Goal: Transaction & Acquisition: Subscribe to service/newsletter

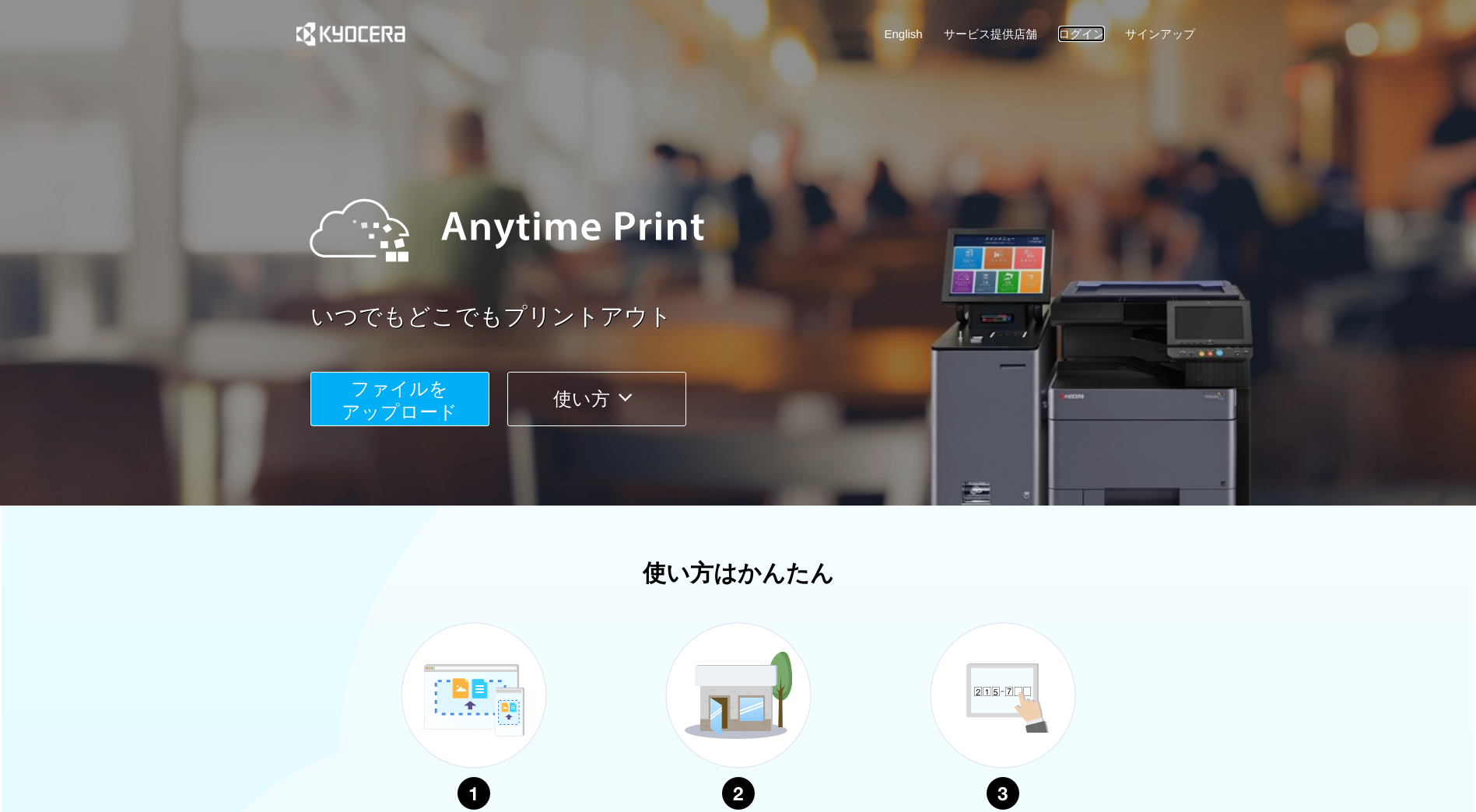
click at [1071, 31] on link "ログイン" at bounding box center [1080, 34] width 46 height 17
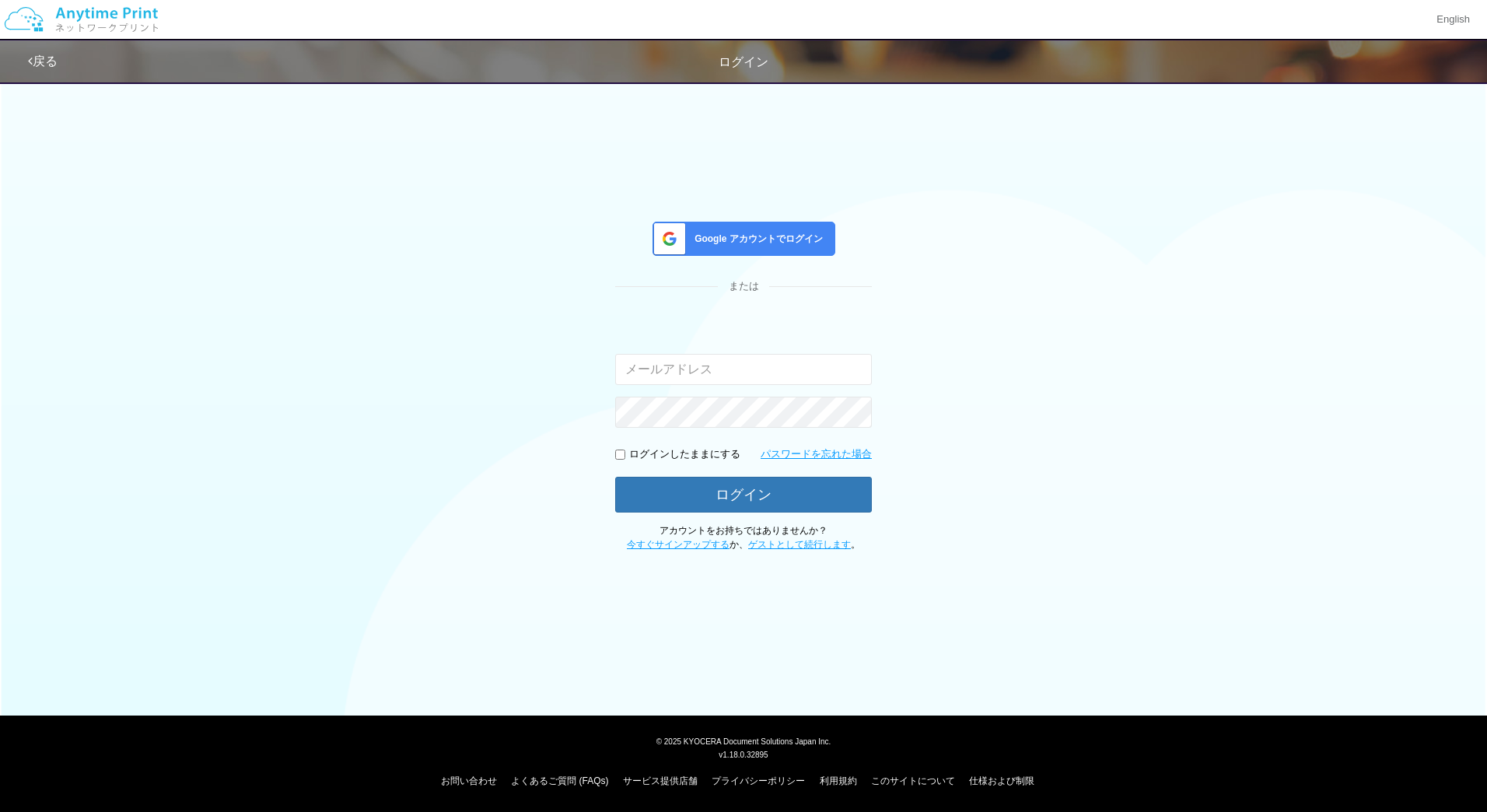
type input "jp-atp-admin@dj.kyocera.com"
click at [762, 237] on span "Google アカウントでログイン" at bounding box center [755, 239] width 134 height 13
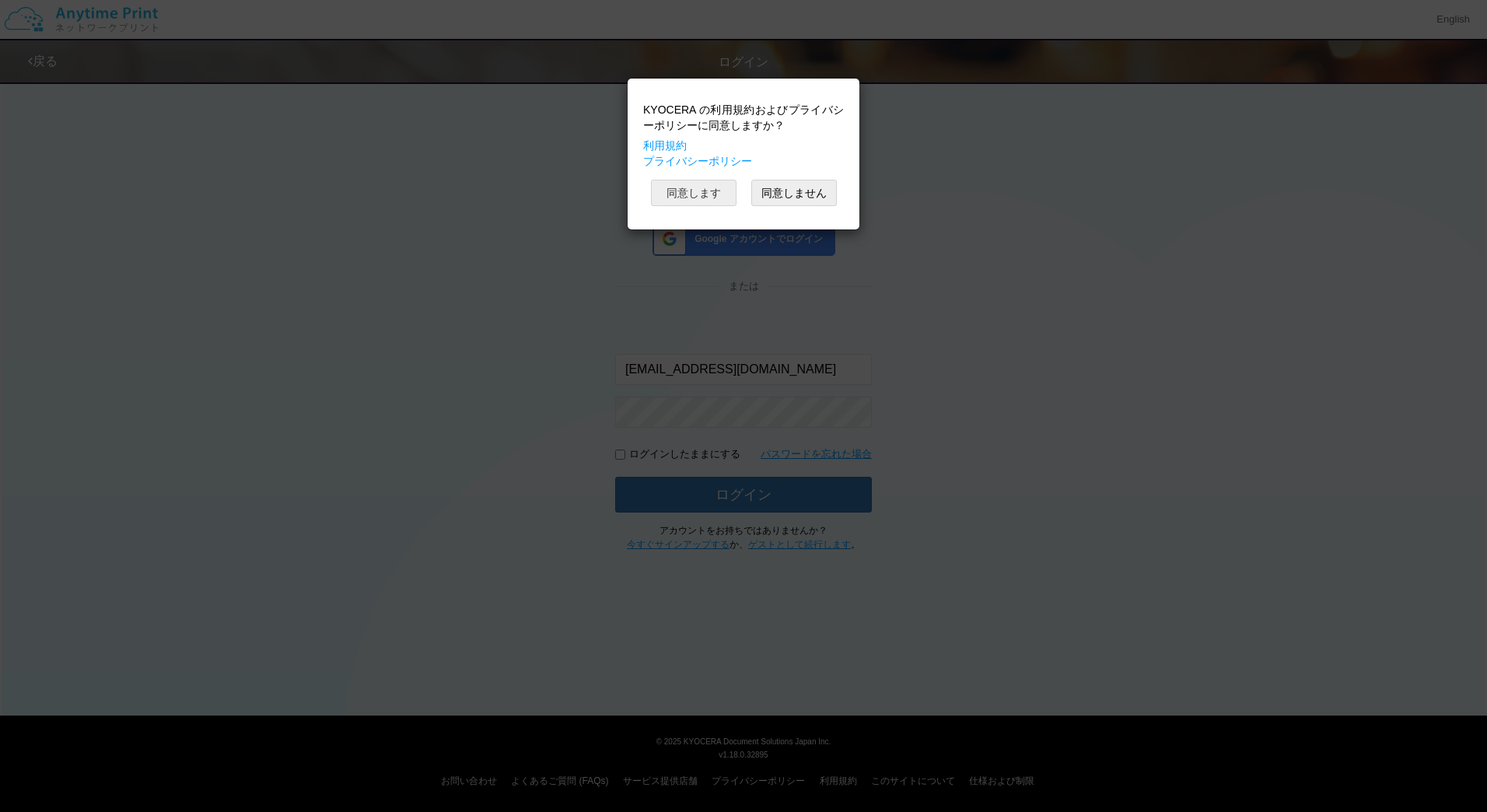
click at [712, 185] on button "同意します" at bounding box center [694, 193] width 86 height 27
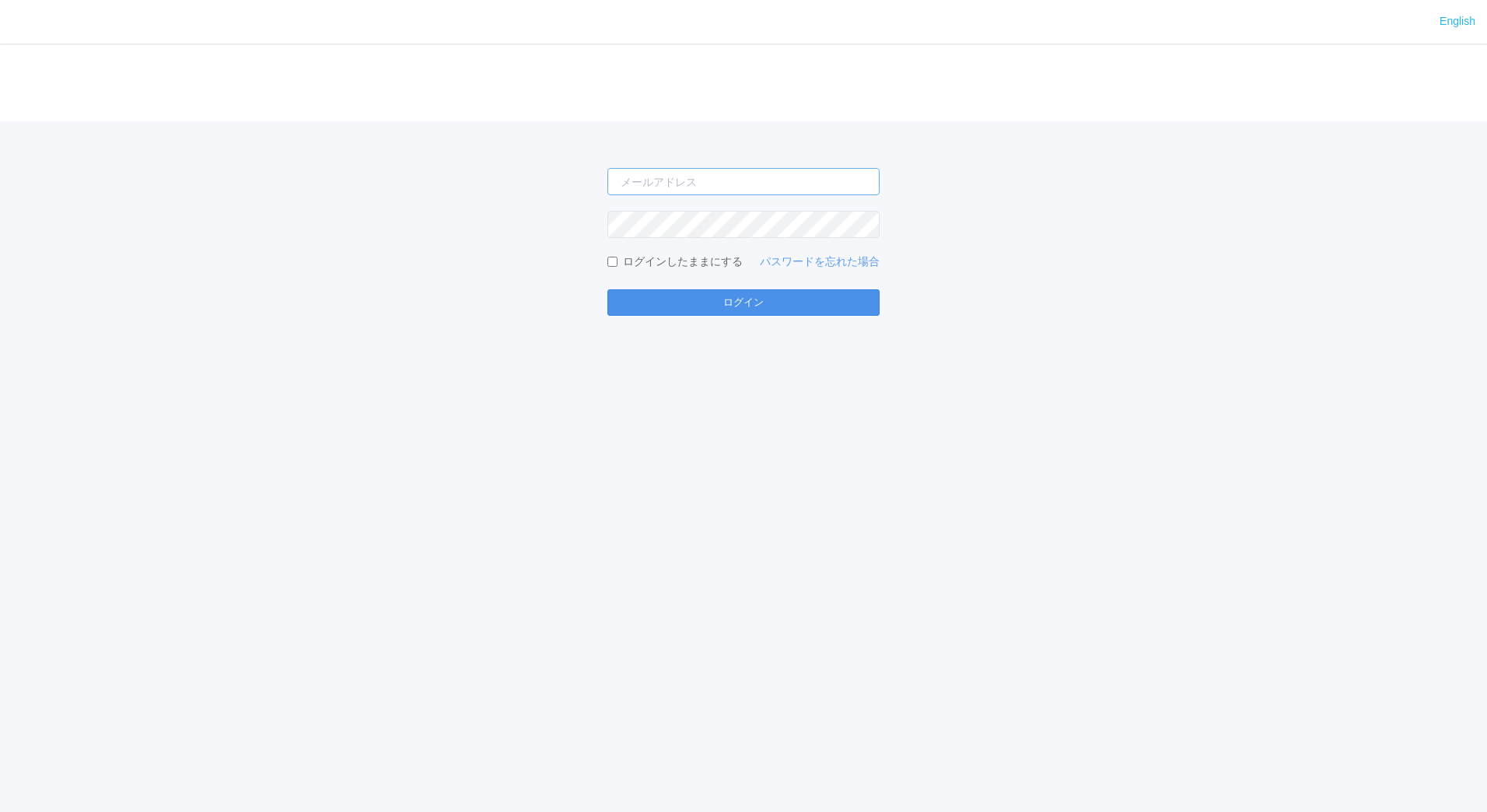
type input "[EMAIL_ADDRESS][DOMAIN_NAME]"
click at [767, 297] on button "ログイン" at bounding box center [744, 303] width 272 height 27
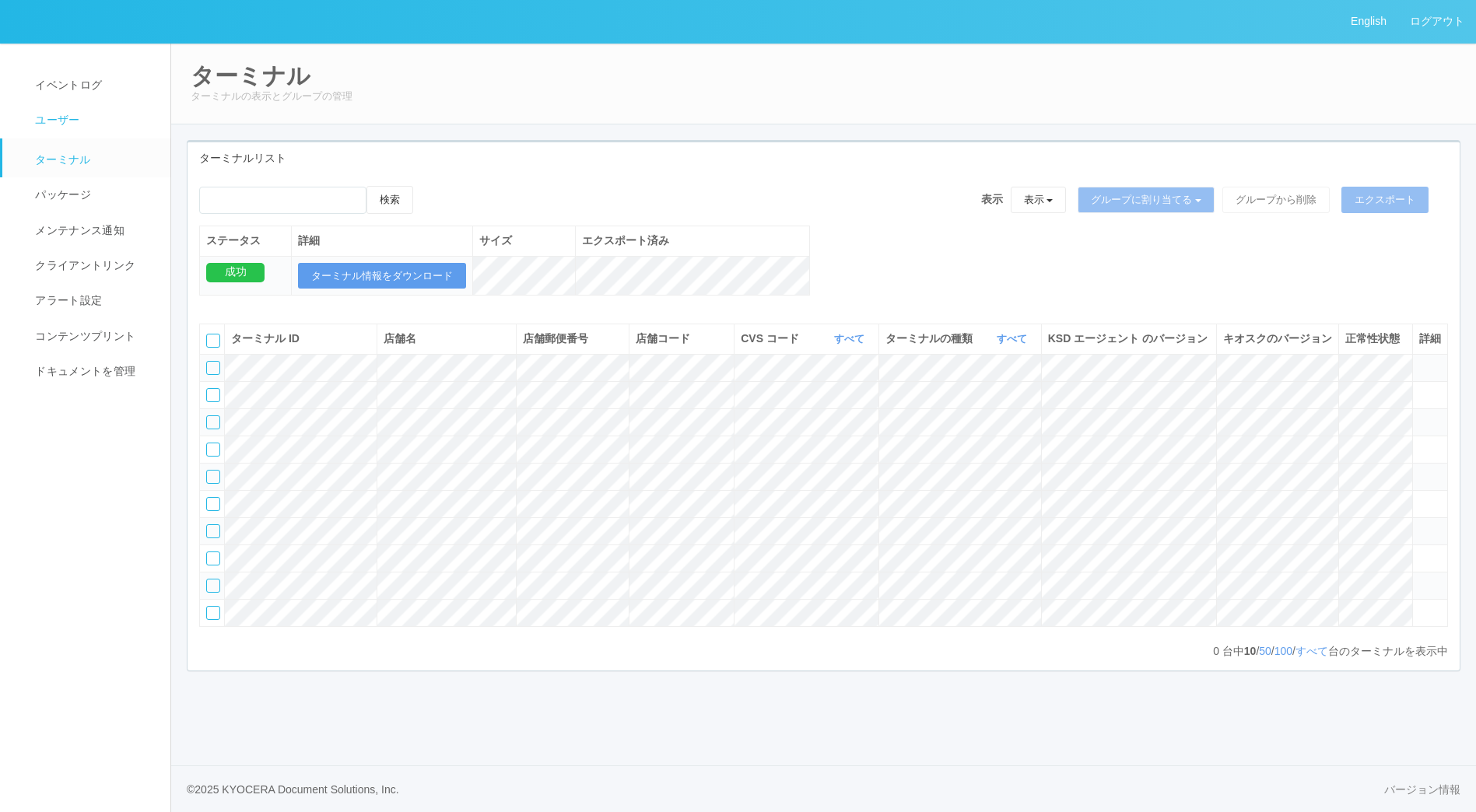
click at [66, 115] on span "ユーザー" at bounding box center [55, 119] width 48 height 13
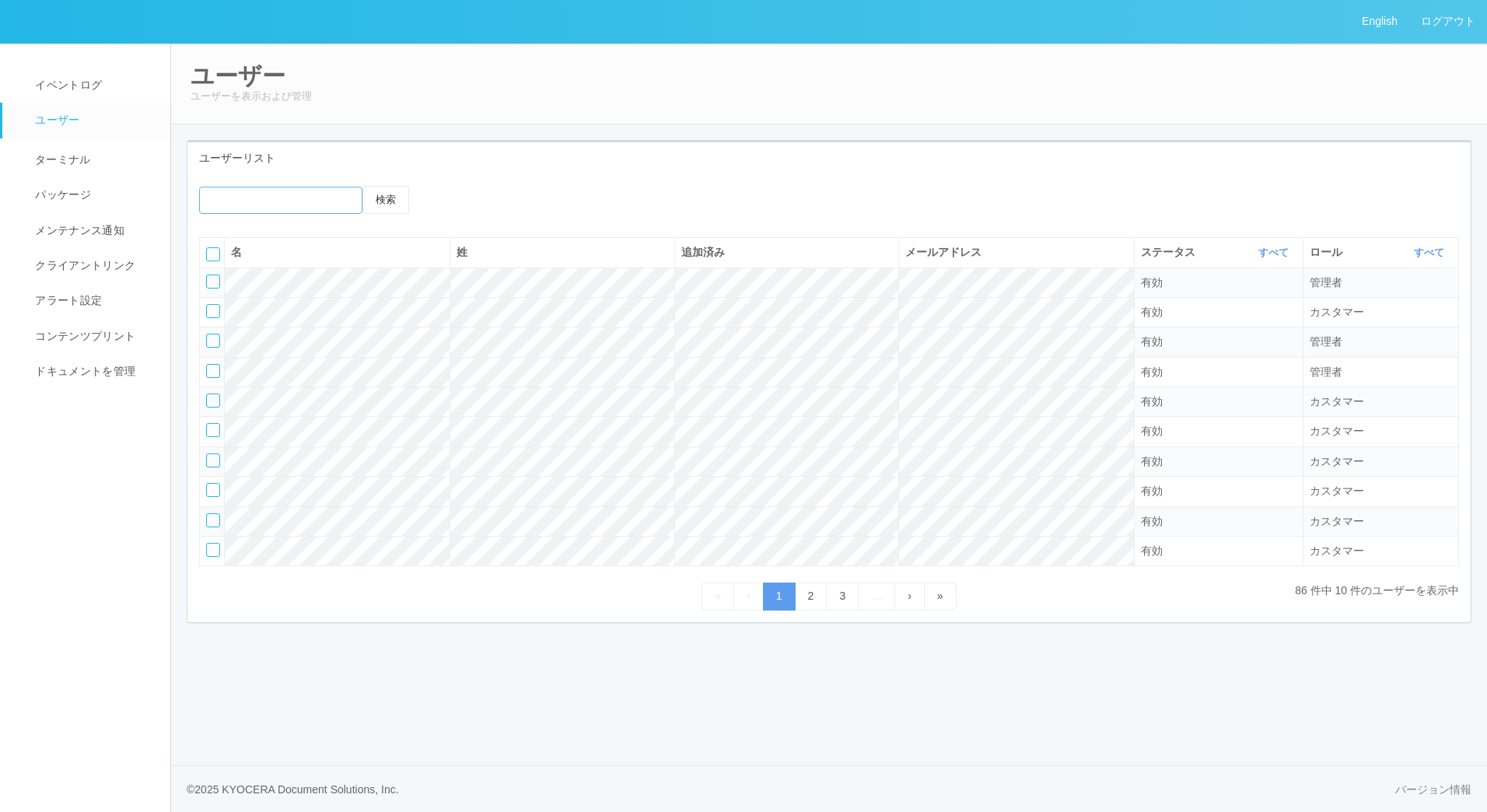
click at [300, 197] on input "emailSearch" at bounding box center [281, 200] width 164 height 28
type input "masaya"
click at [363, 186] on button "検索" at bounding box center [385, 200] width 46 height 28
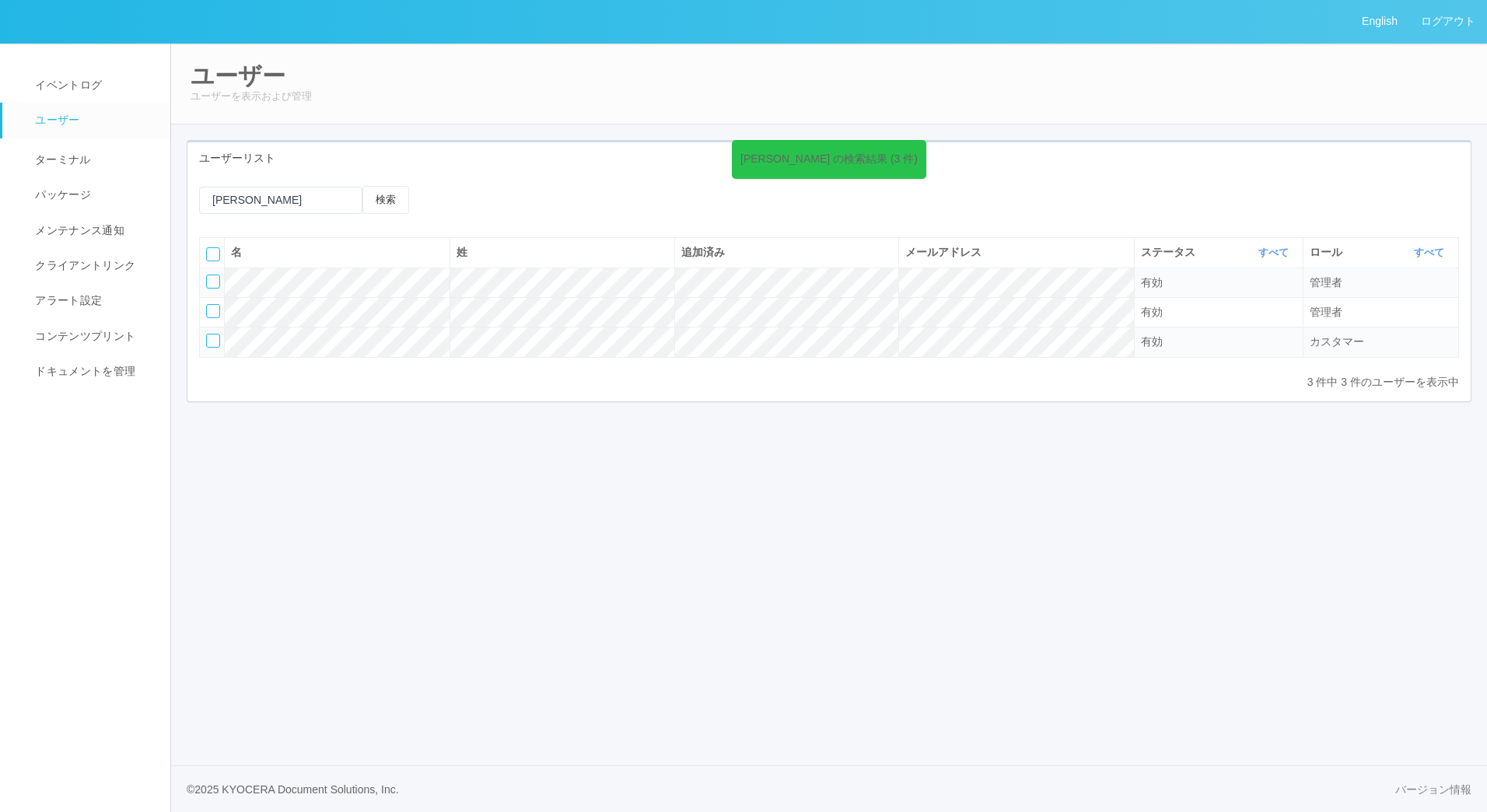
click at [212, 338] on div at bounding box center [213, 340] width 14 height 14
click at [506, 199] on icon at bounding box center [506, 199] width 0 height 0
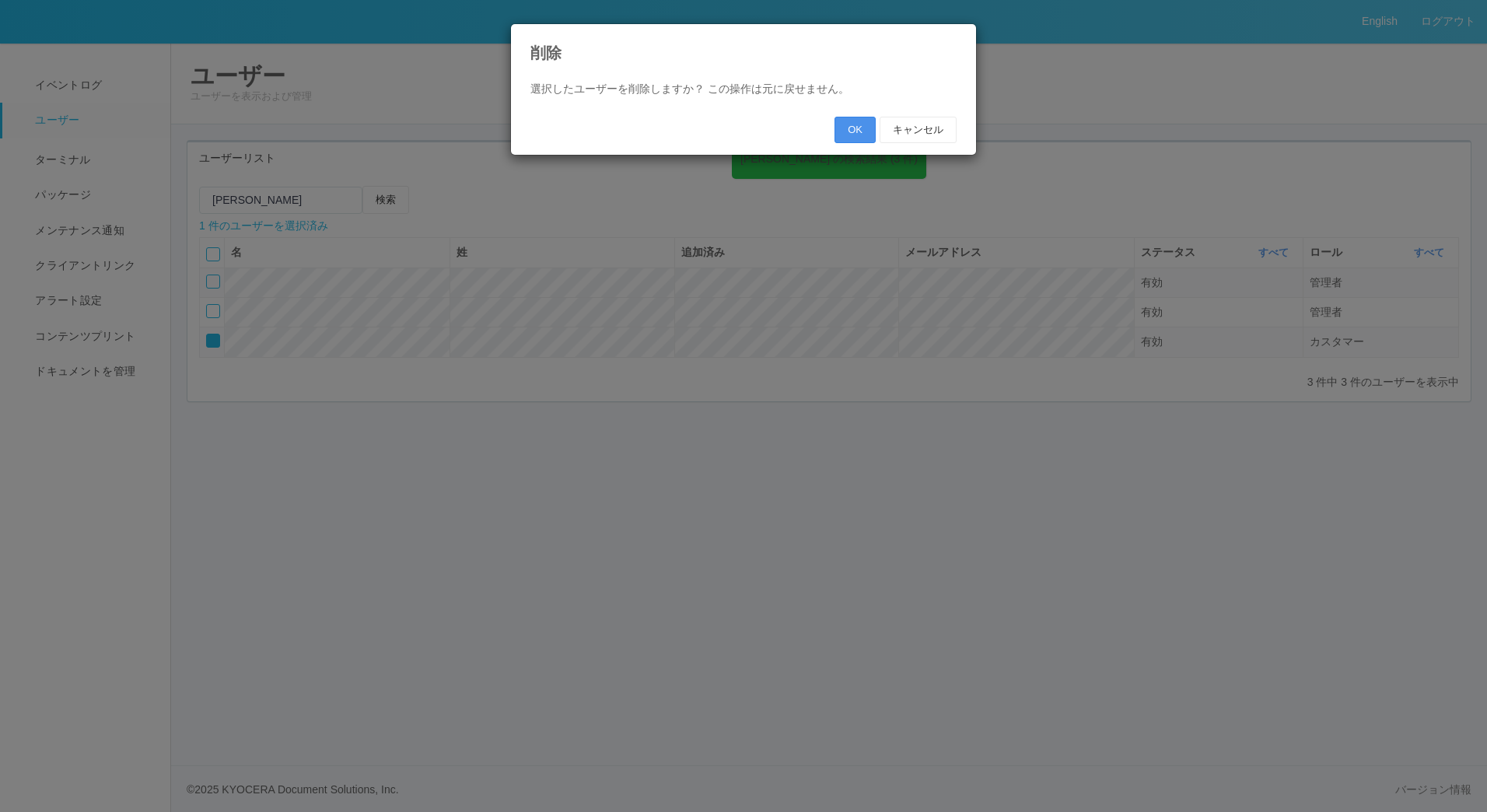
click at [852, 130] on button "OK" at bounding box center [855, 130] width 41 height 27
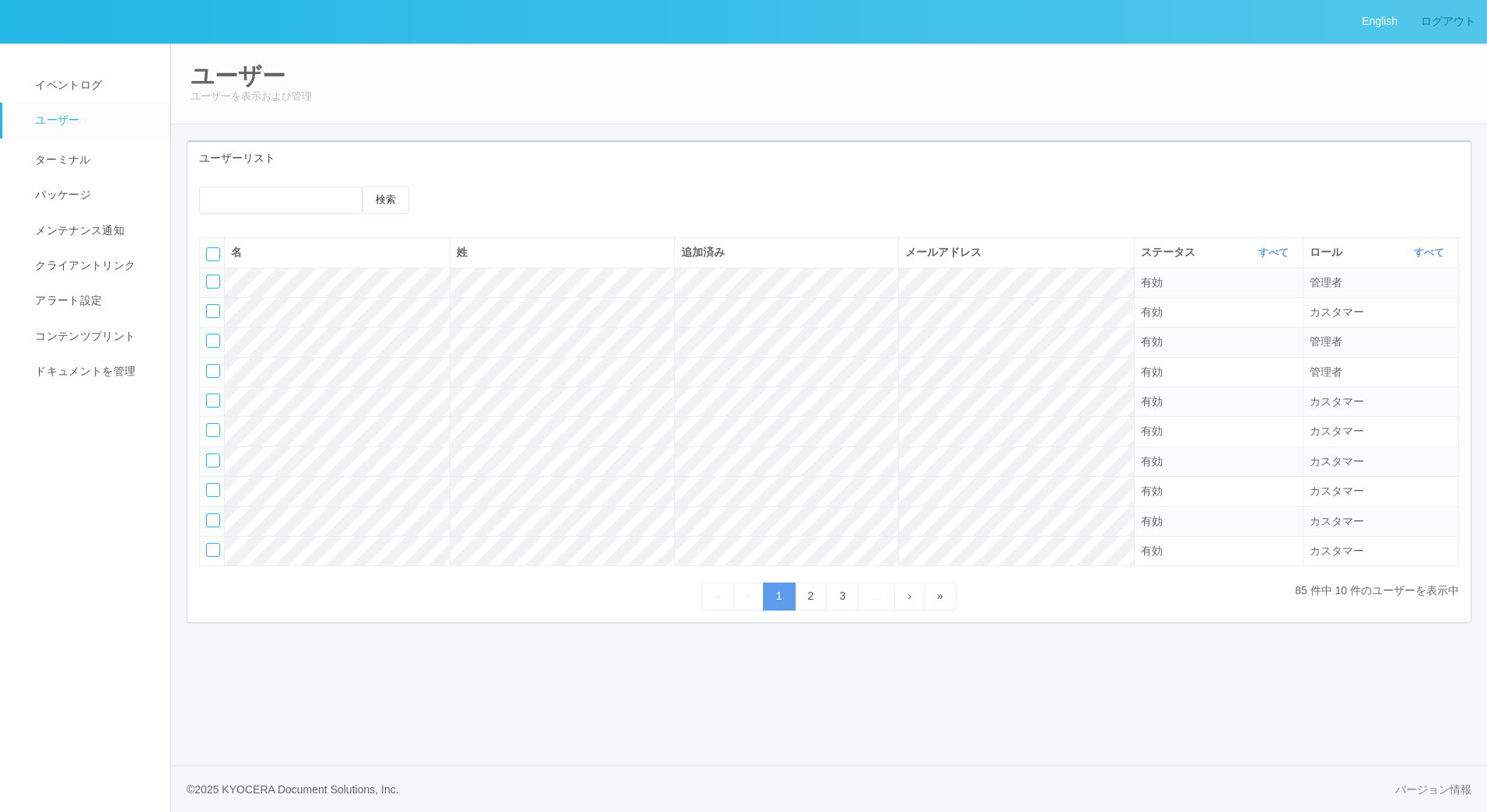
click at [1478, 18] on link "ログアウト" at bounding box center [1448, 21] width 78 height 42
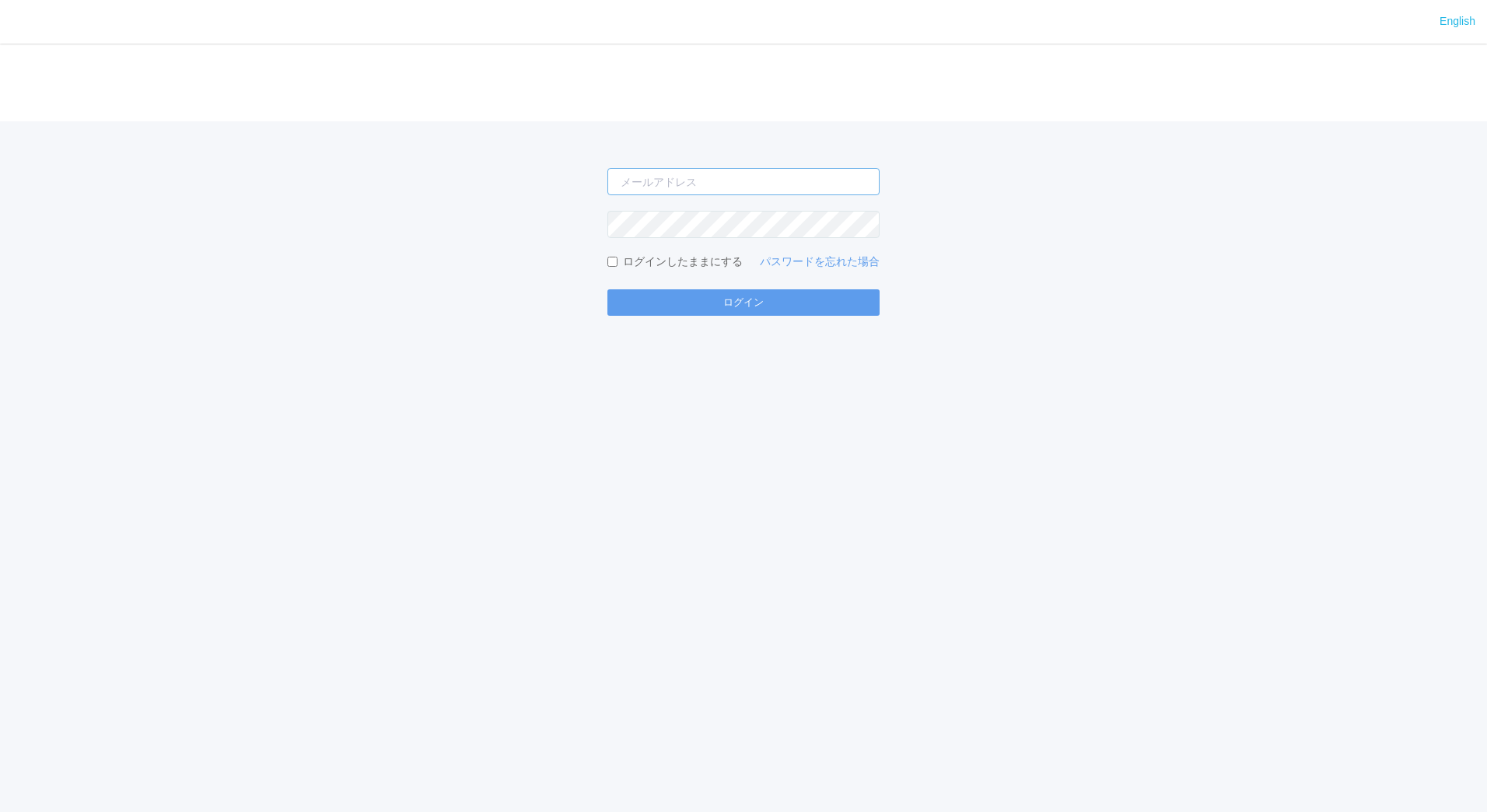
type input "[EMAIL_ADDRESS][DOMAIN_NAME]"
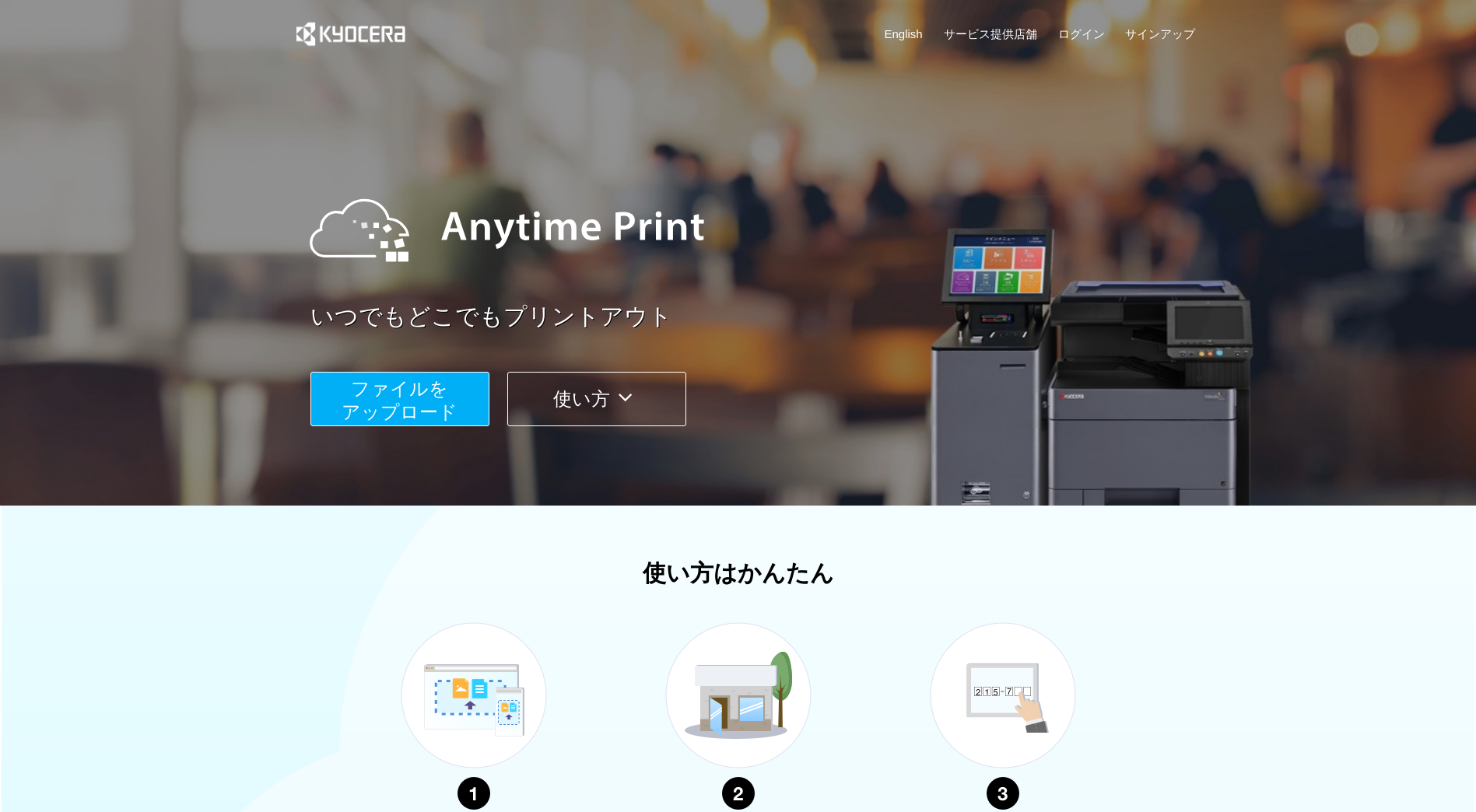
click at [918, 325] on link "いつでもどこでもプリントアウト" at bounding box center [758, 317] width 895 height 34
click at [1083, 33] on link "ログイン" at bounding box center [1080, 34] width 46 height 17
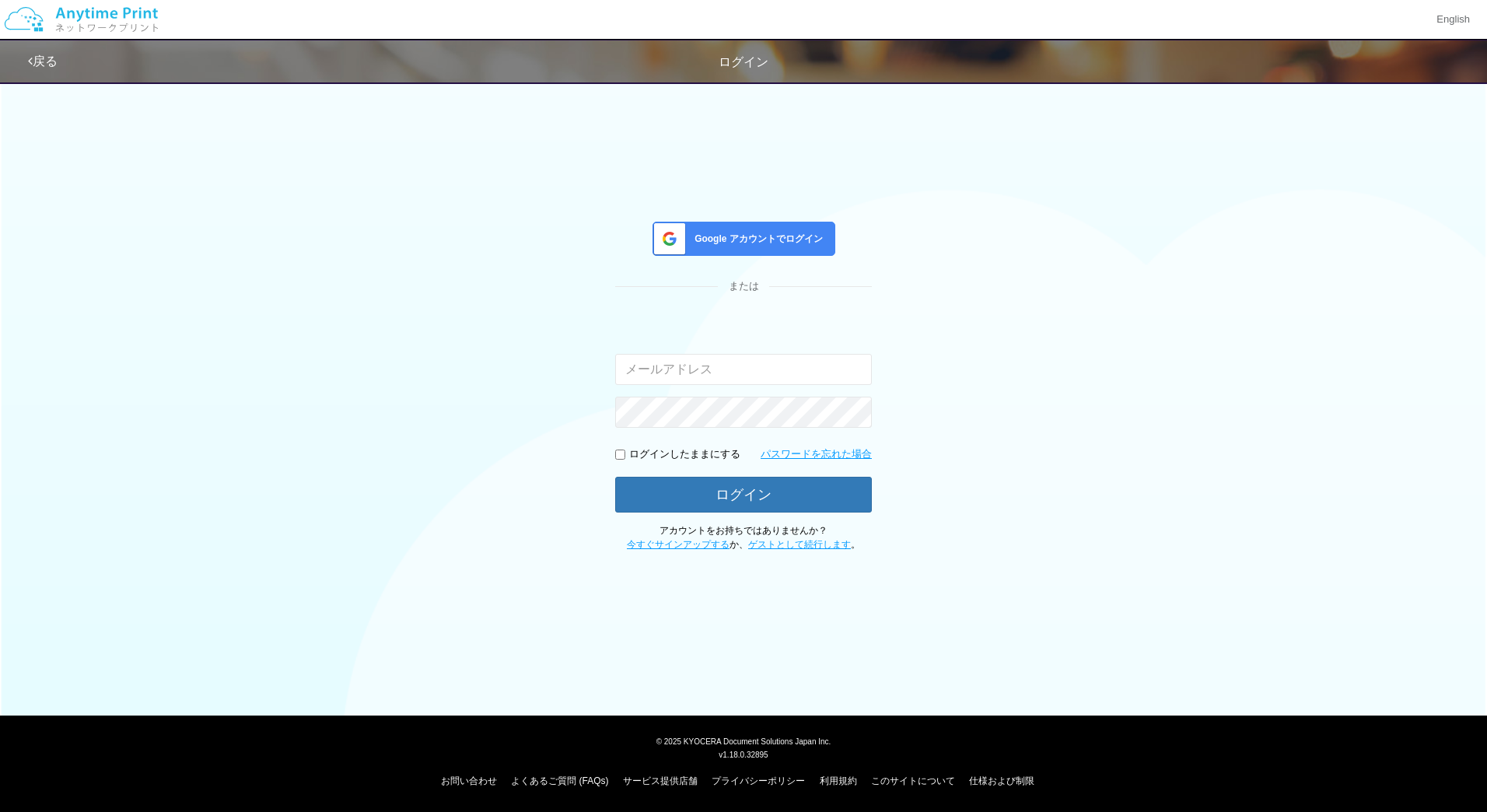
type input "[EMAIL_ADDRESS][DOMAIN_NAME]"
click at [732, 236] on span "Google アカウントでログイン" at bounding box center [755, 239] width 134 height 13
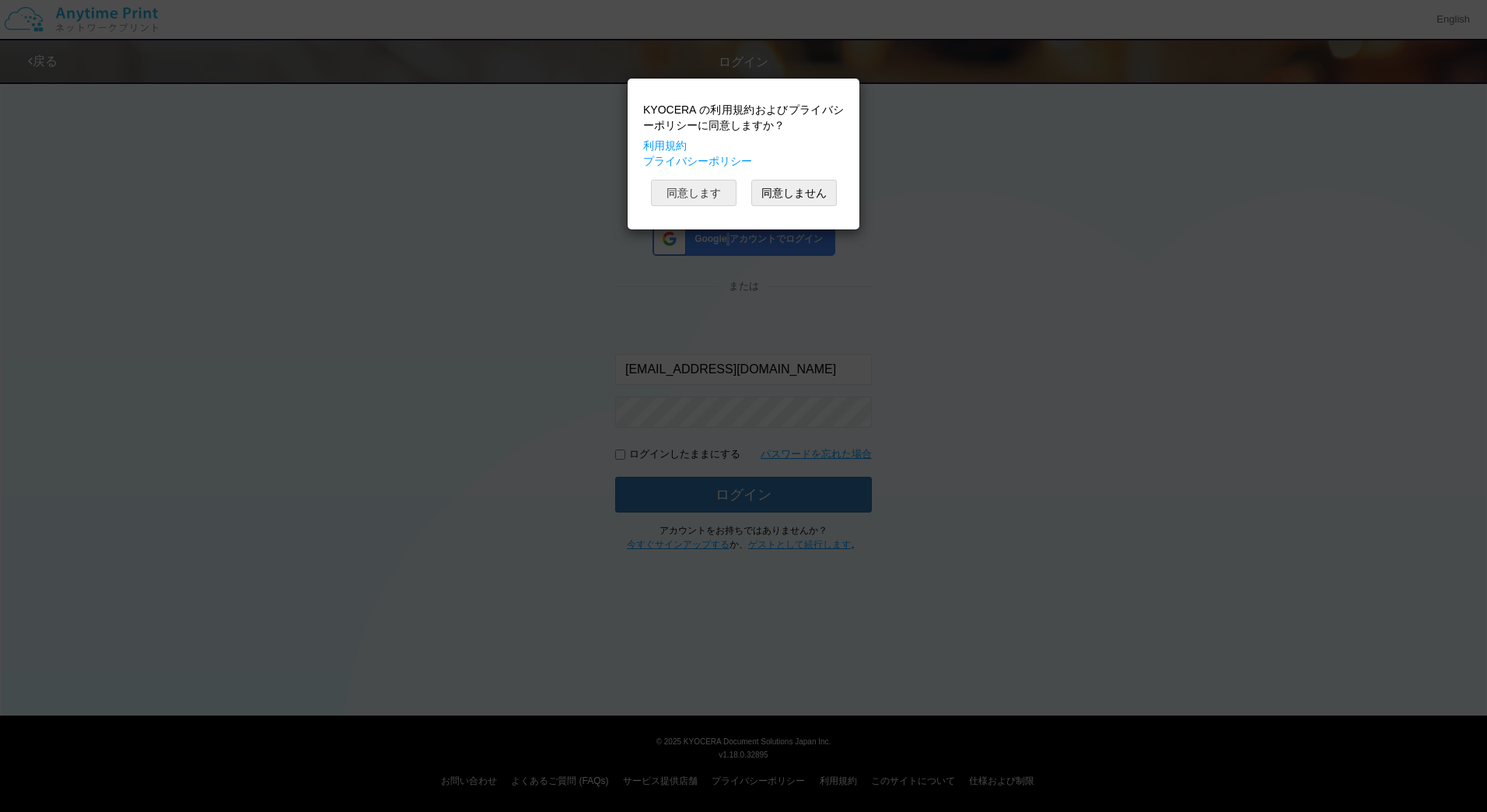
click at [700, 187] on button "同意します" at bounding box center [694, 193] width 86 height 27
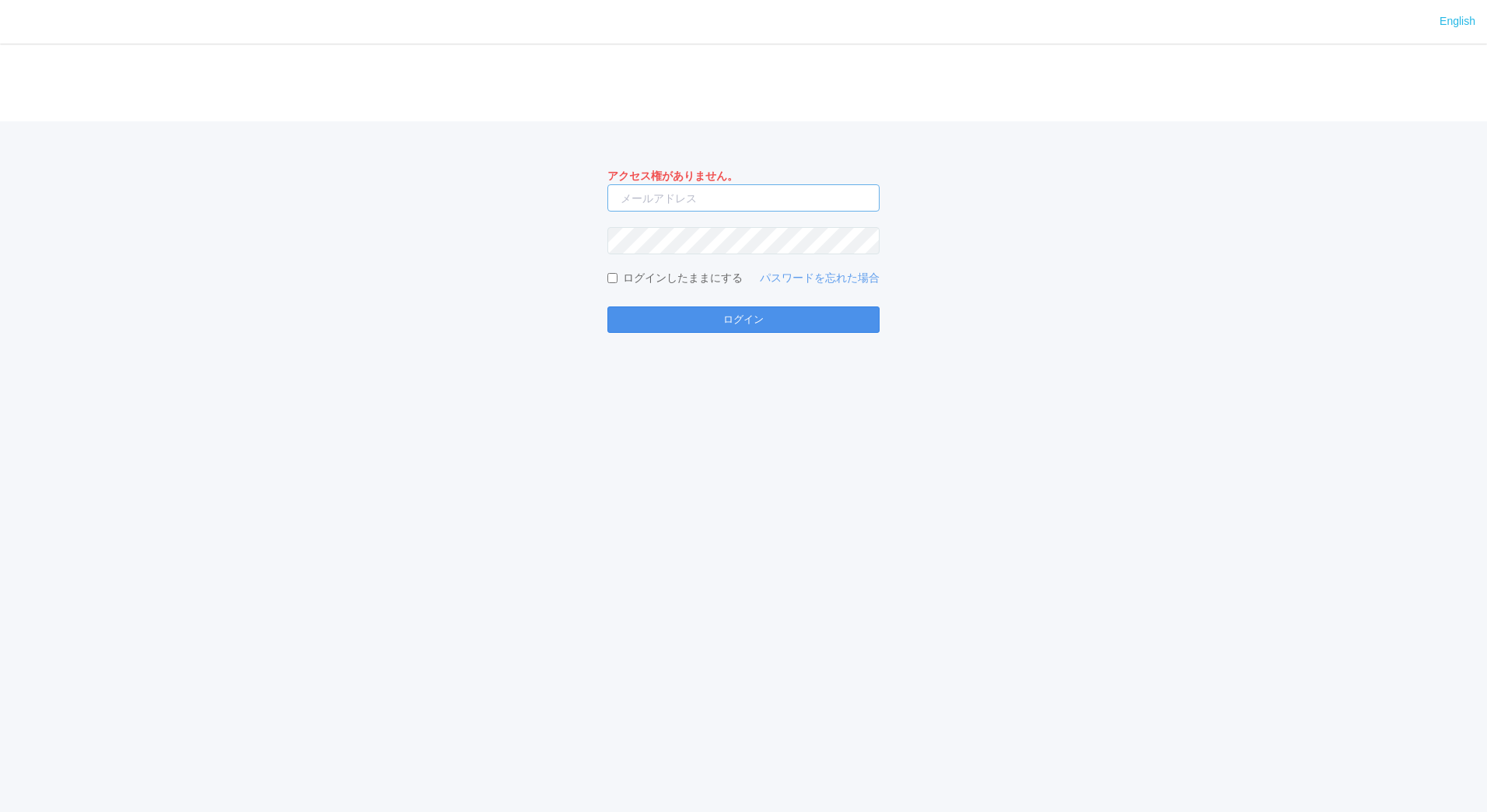
type input "[EMAIL_ADDRESS][DOMAIN_NAME]"
click at [781, 329] on button "ログイン" at bounding box center [744, 320] width 272 height 27
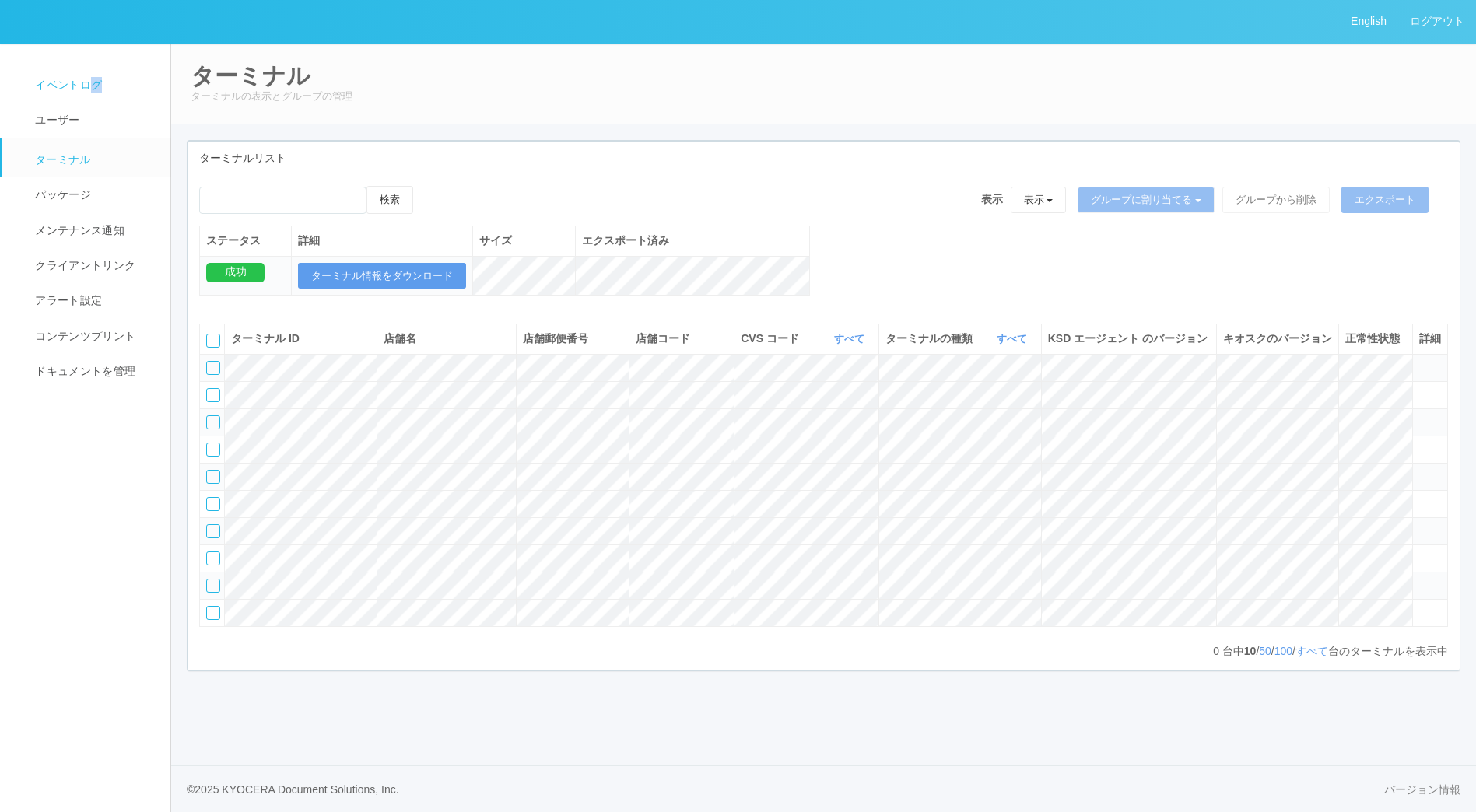
click at [96, 87] on span "イベントログ" at bounding box center [67, 85] width 71 height 13
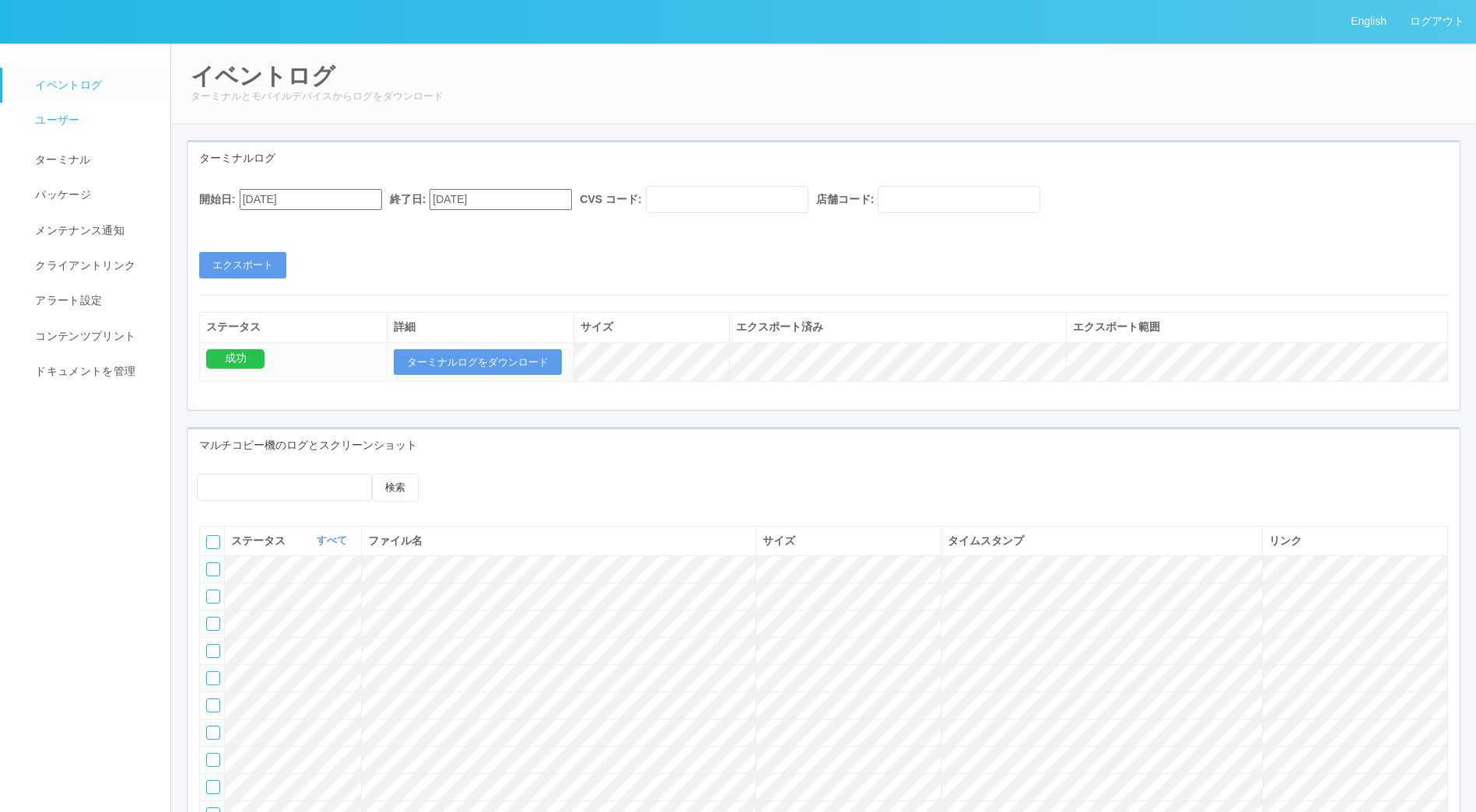
drag, startPoint x: 96, startPoint y: 87, endPoint x: 57, endPoint y: 124, distance: 53.8
click at [57, 124] on span "ユーザー" at bounding box center [55, 119] width 48 height 13
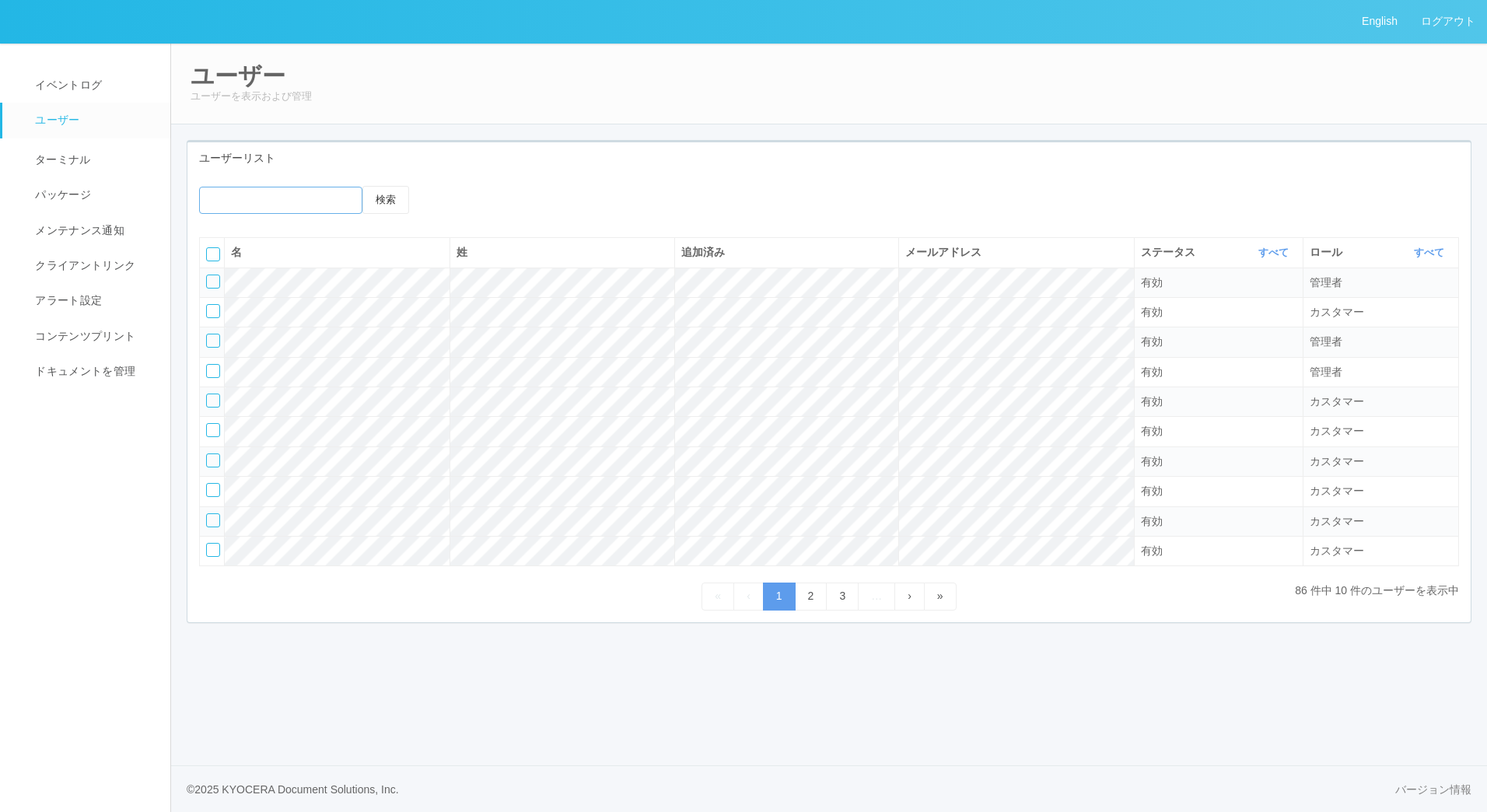
click at [314, 201] on input "emailSearch" at bounding box center [281, 200] width 164 height 28
type input "masaya"
click at [363, 186] on button "検索" at bounding box center [385, 200] width 46 height 28
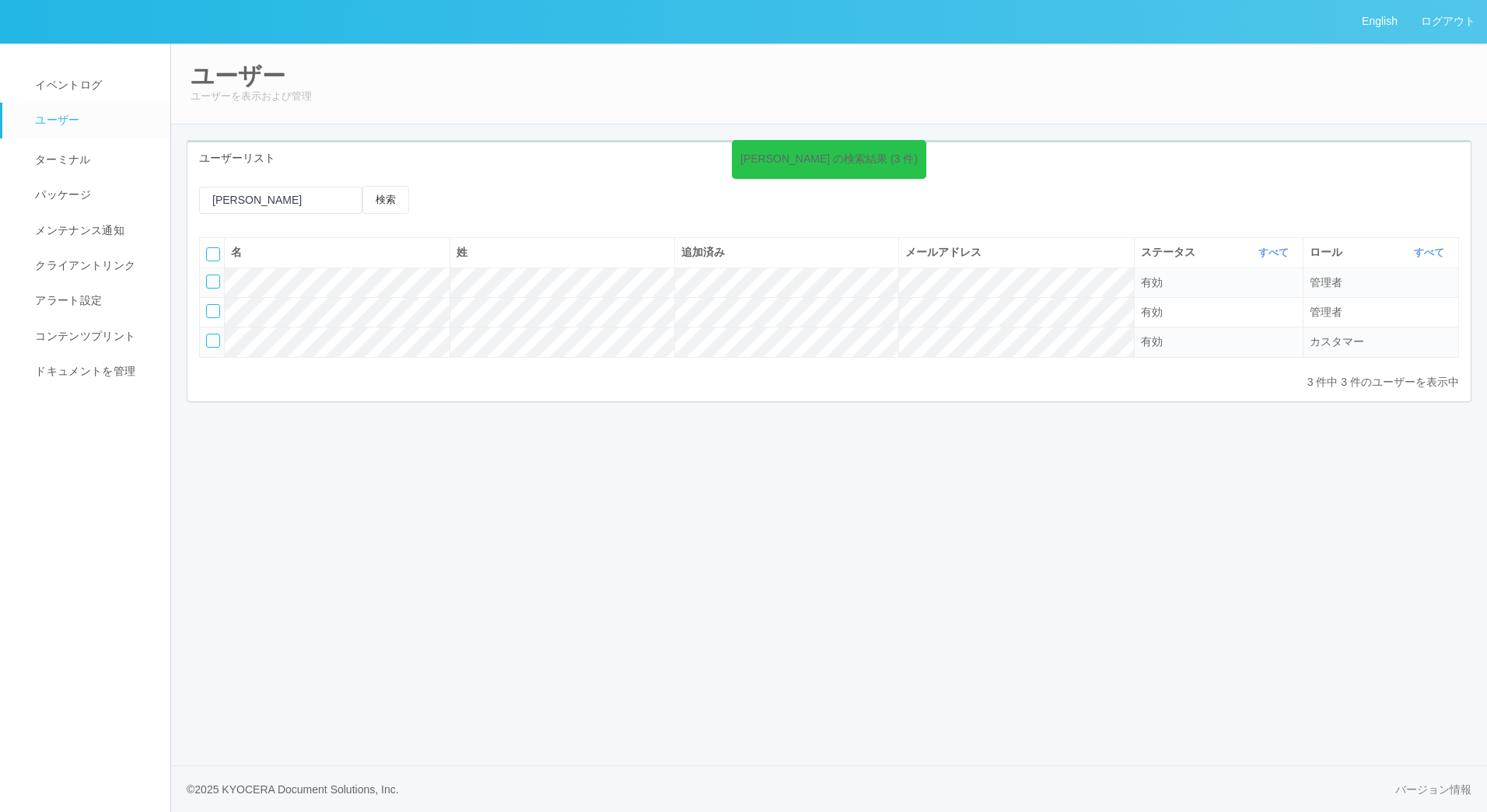
click at [207, 347] on div at bounding box center [212, 340] width 12 height 14
click at [210, 340] on div at bounding box center [213, 340] width 14 height 14
click at [506, 199] on icon at bounding box center [506, 199] width 0 height 0
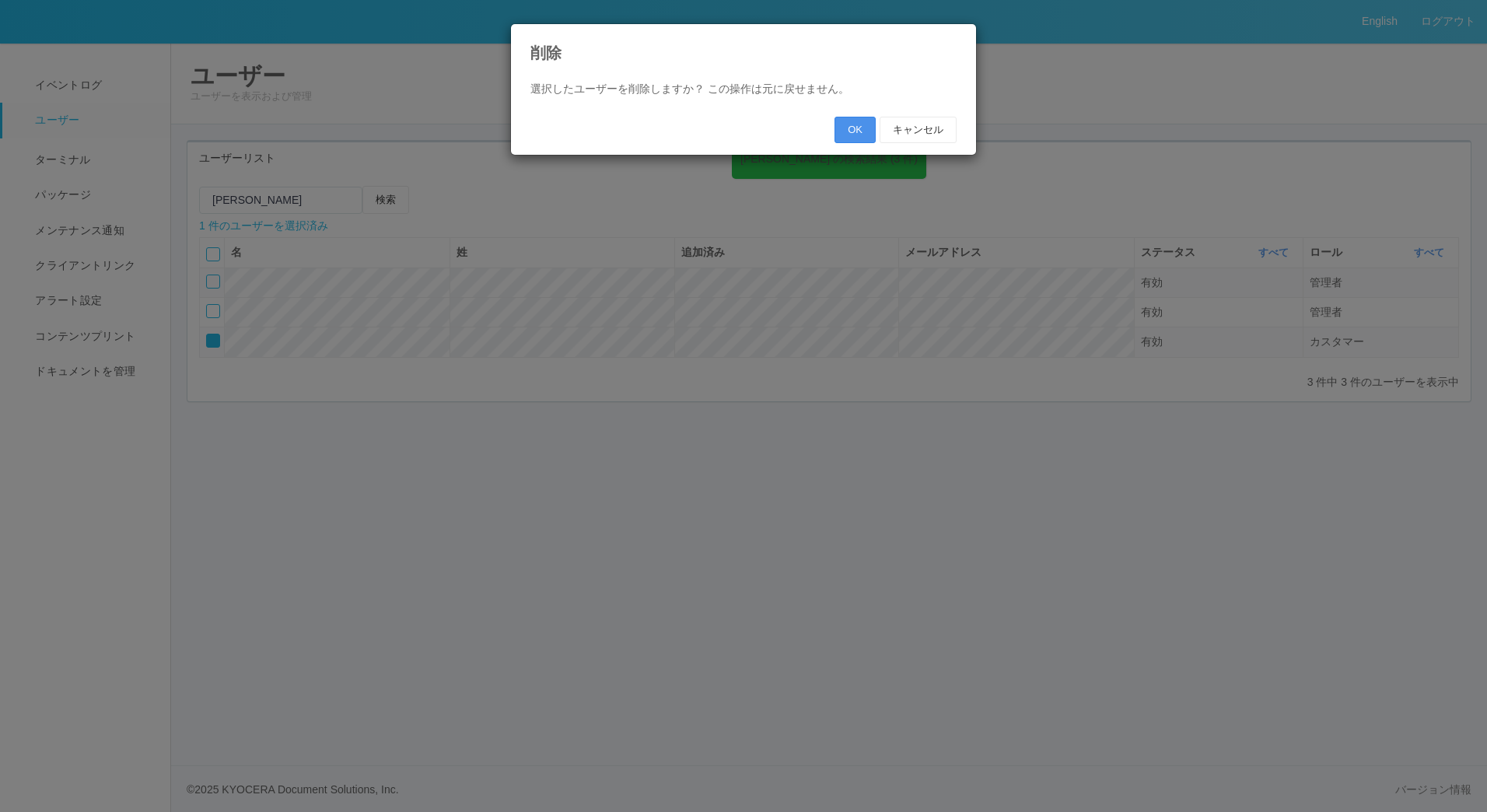
click at [855, 128] on button "OK" at bounding box center [855, 130] width 41 height 27
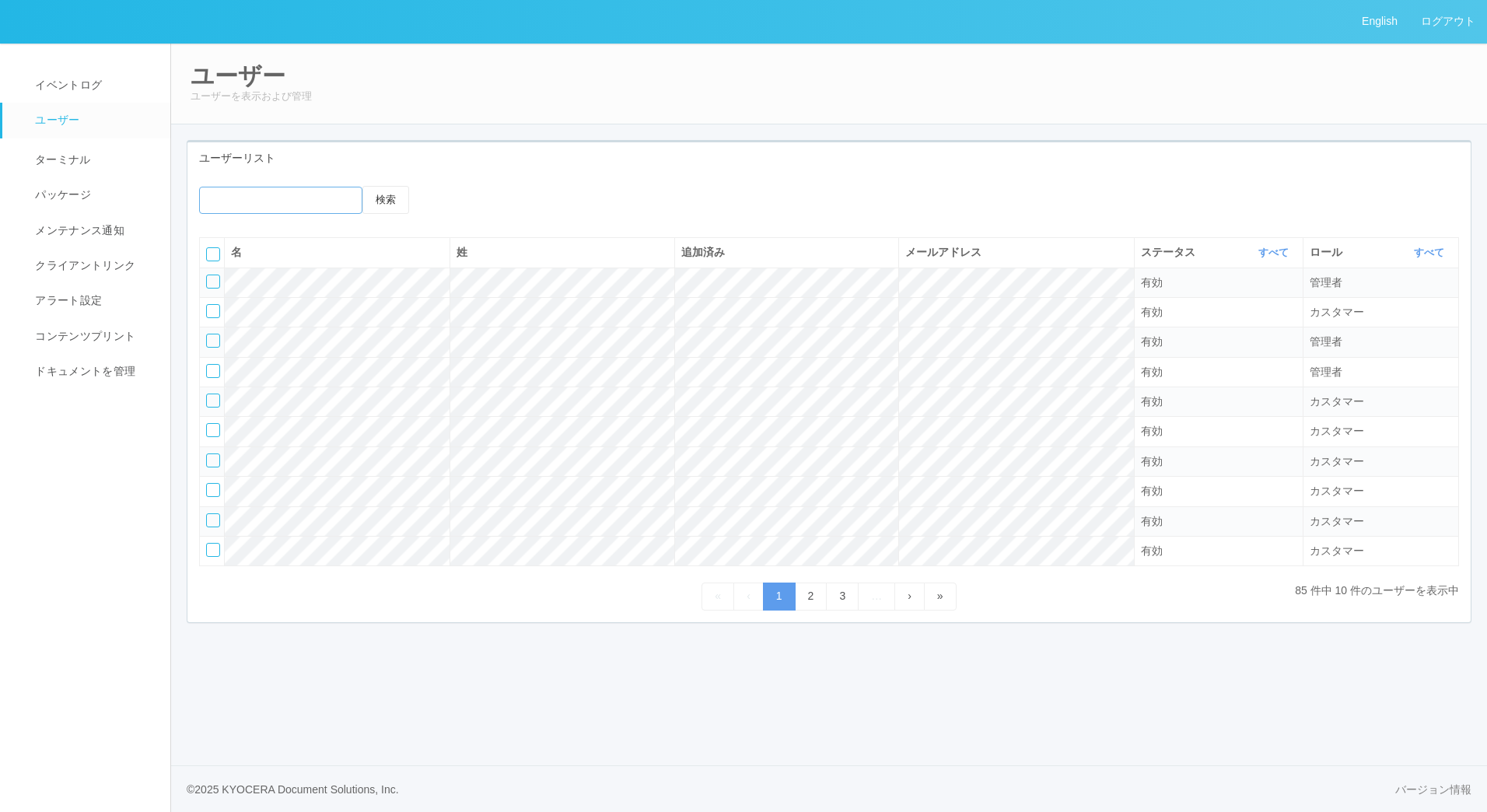
click at [274, 195] on input "emailSearch" at bounding box center [281, 200] width 164 height 28
type input "masaya"
click at [363, 186] on button "検索" at bounding box center [385, 200] width 46 height 28
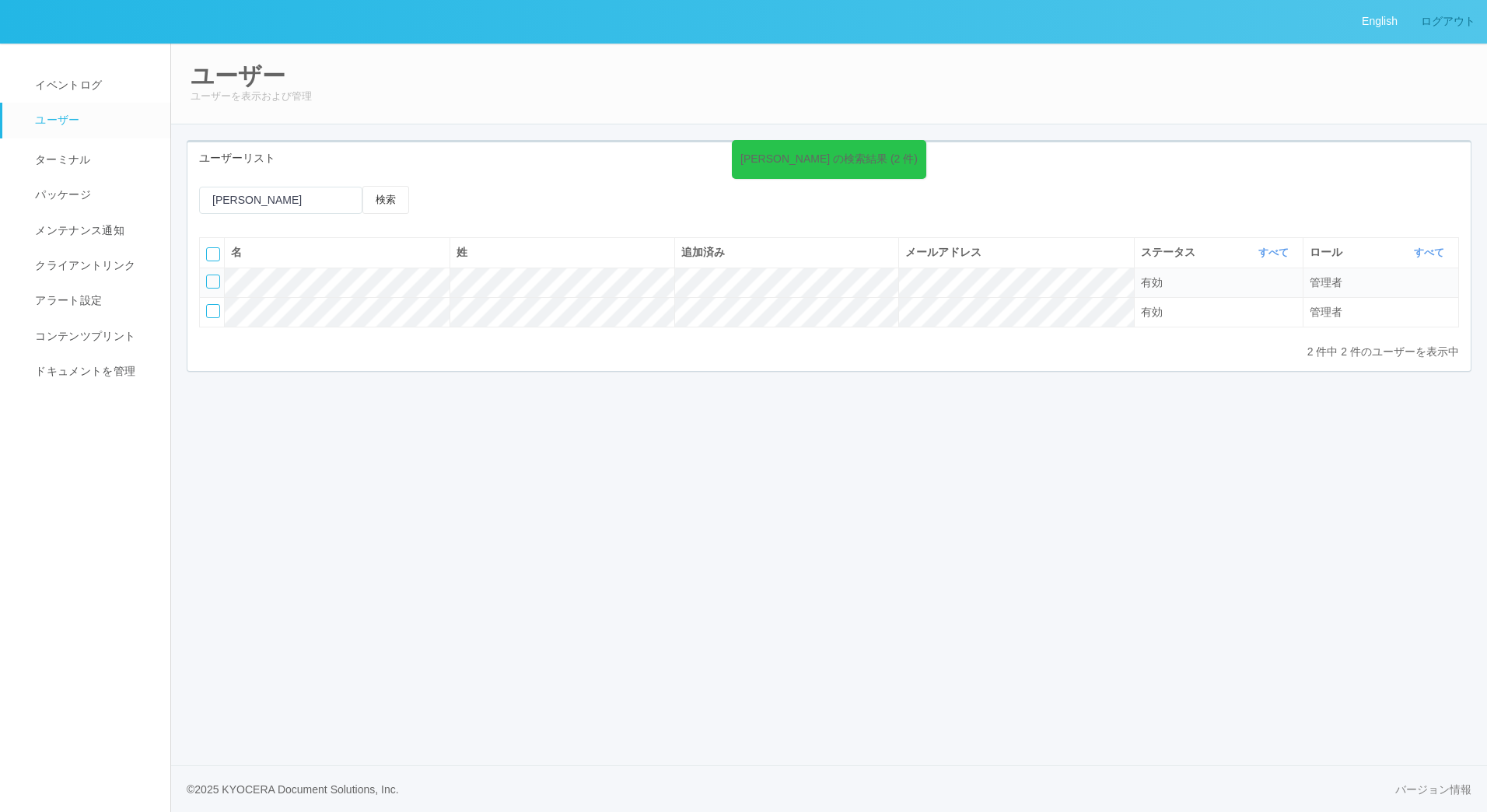
click at [1461, 23] on link "ログアウト" at bounding box center [1448, 21] width 78 height 42
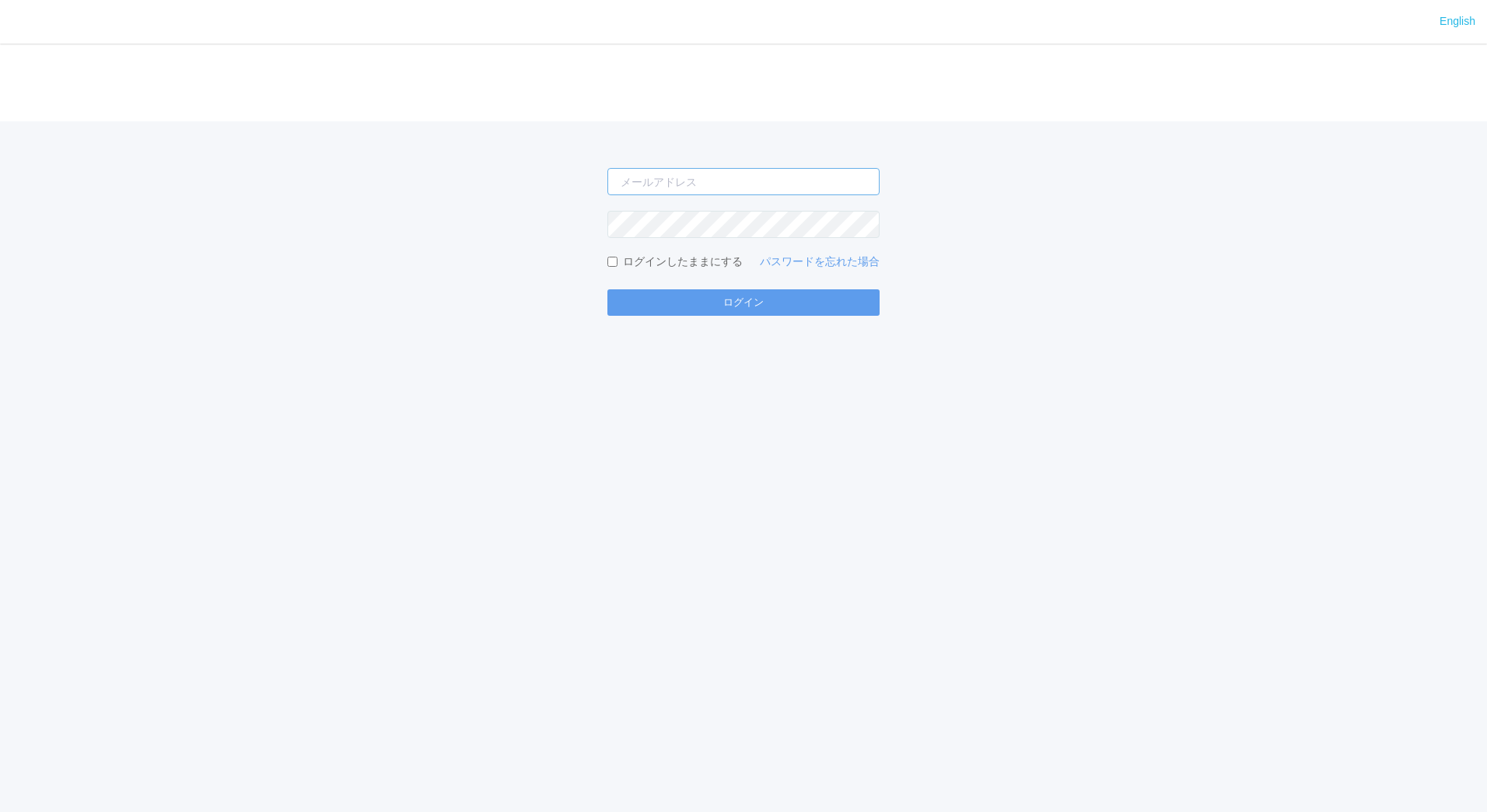
type input "jp-atp-admin@dj.kyocera.com"
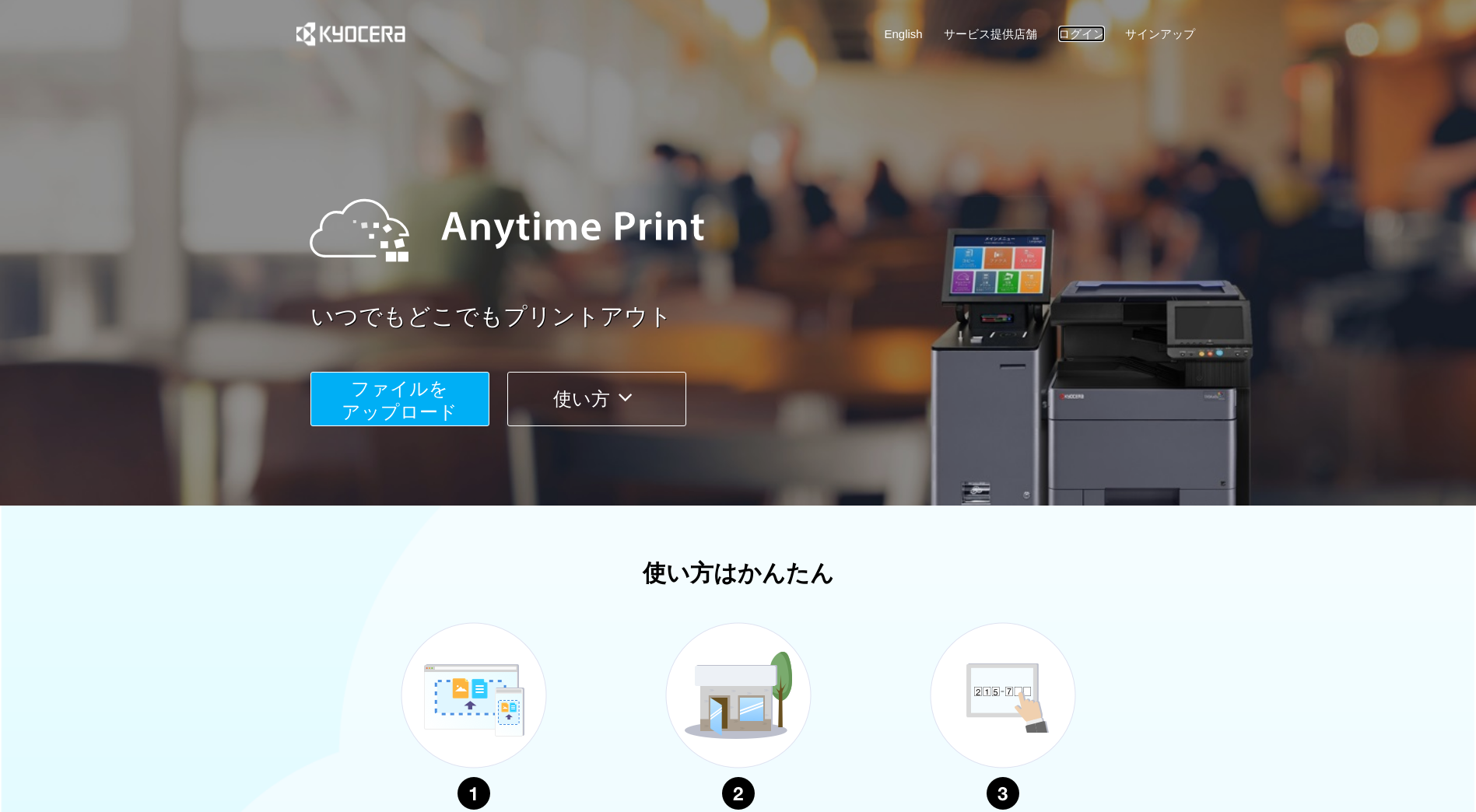
click at [1078, 40] on link "ログイン" at bounding box center [1080, 34] width 46 height 17
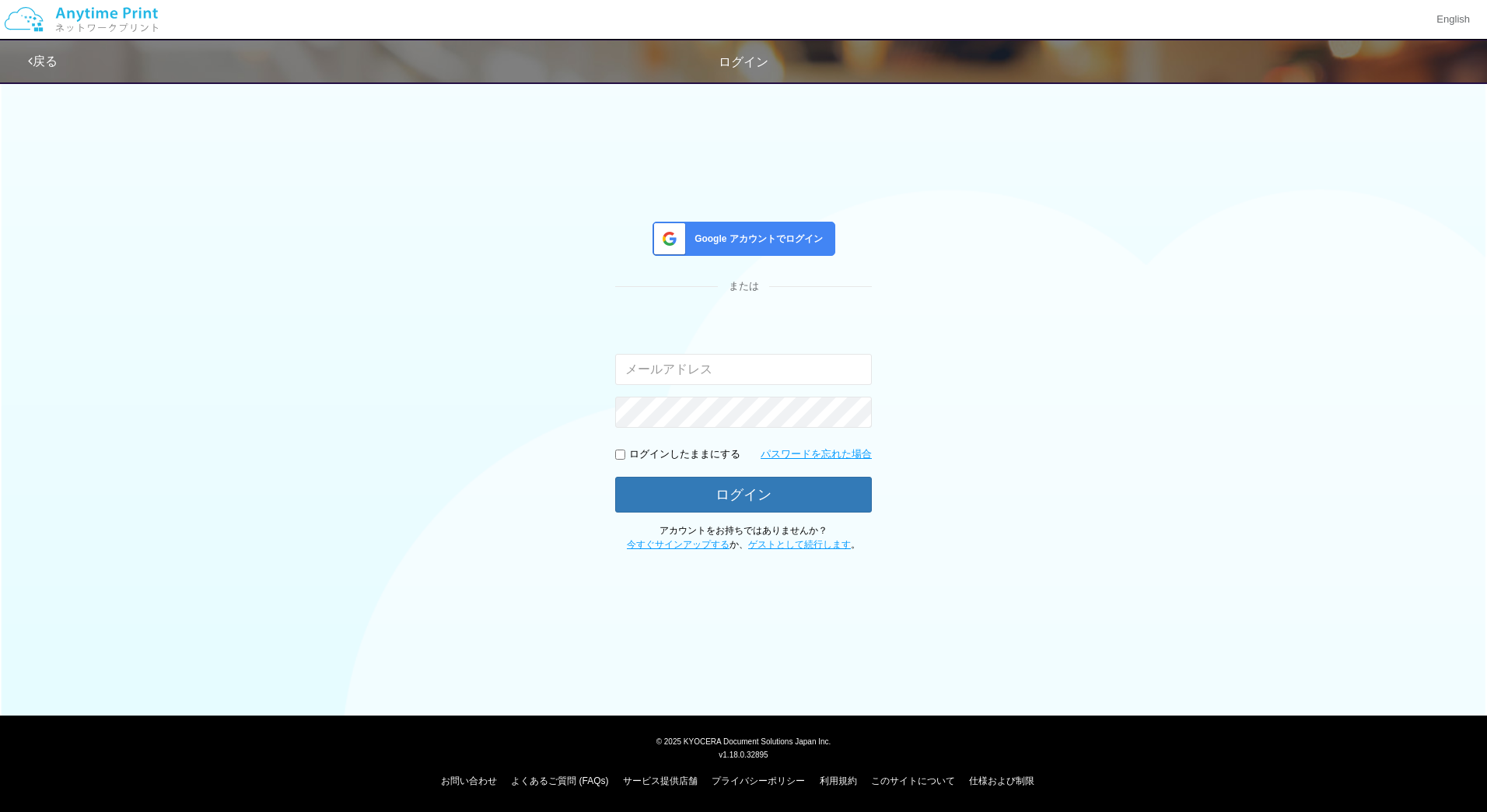
type input "[EMAIL_ADDRESS][DOMAIN_NAME]"
click at [47, 57] on link "戻る" at bounding box center [43, 61] width 30 height 13
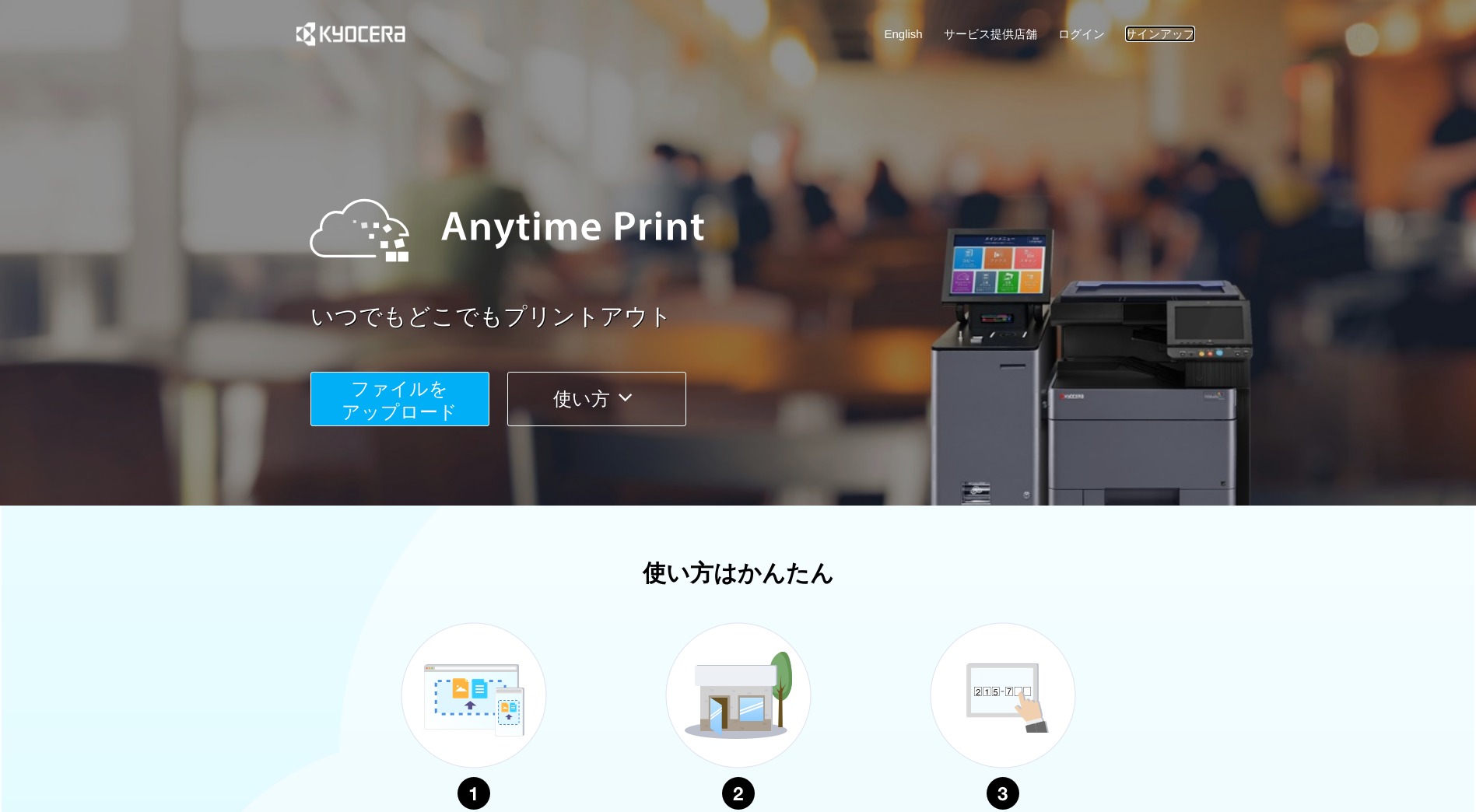
click at [1142, 28] on link "サインアップ" at bounding box center [1159, 34] width 70 height 17
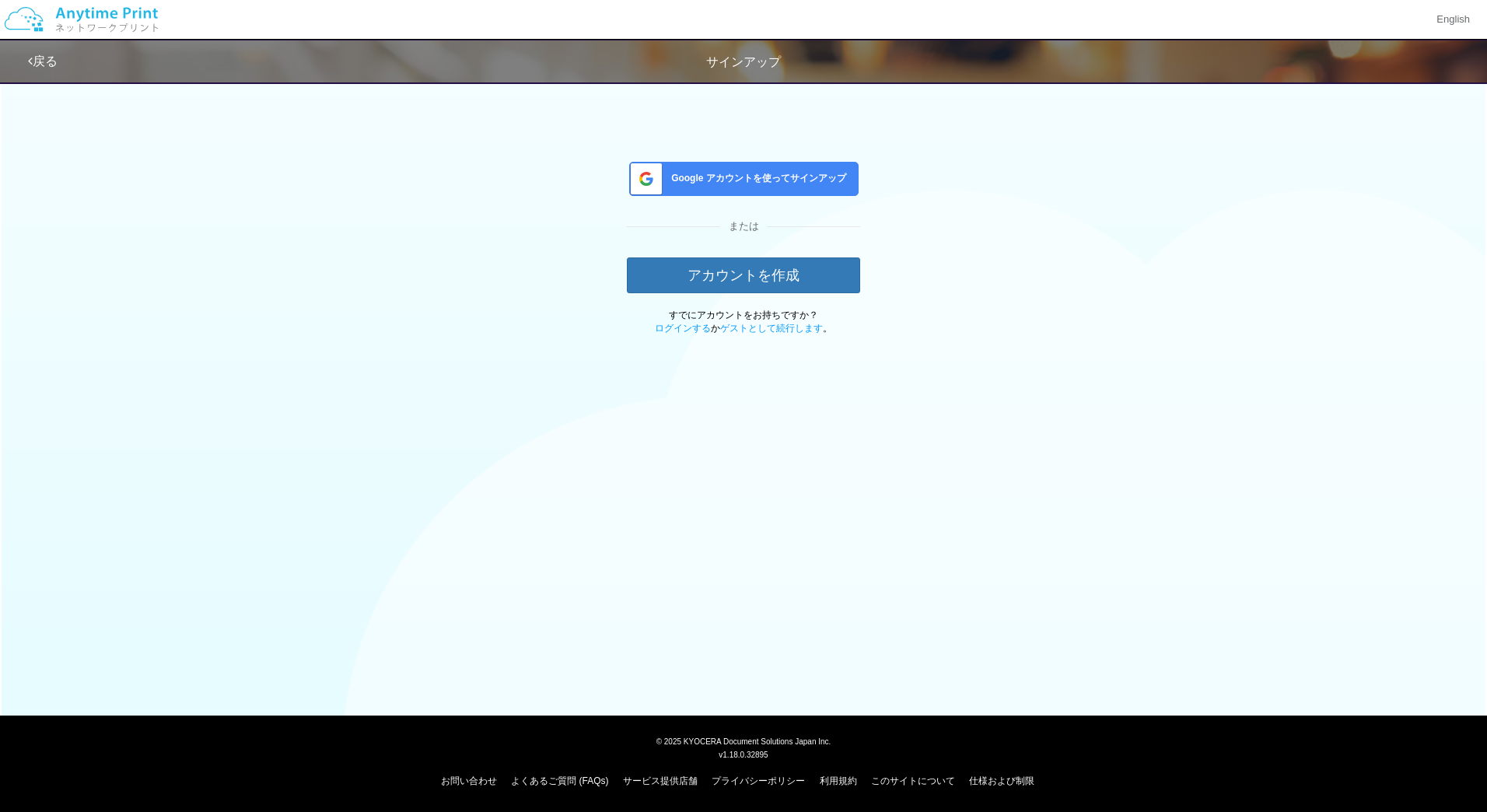
click at [790, 179] on span "Google アカウントを使ってサインアップ" at bounding box center [756, 178] width 181 height 13
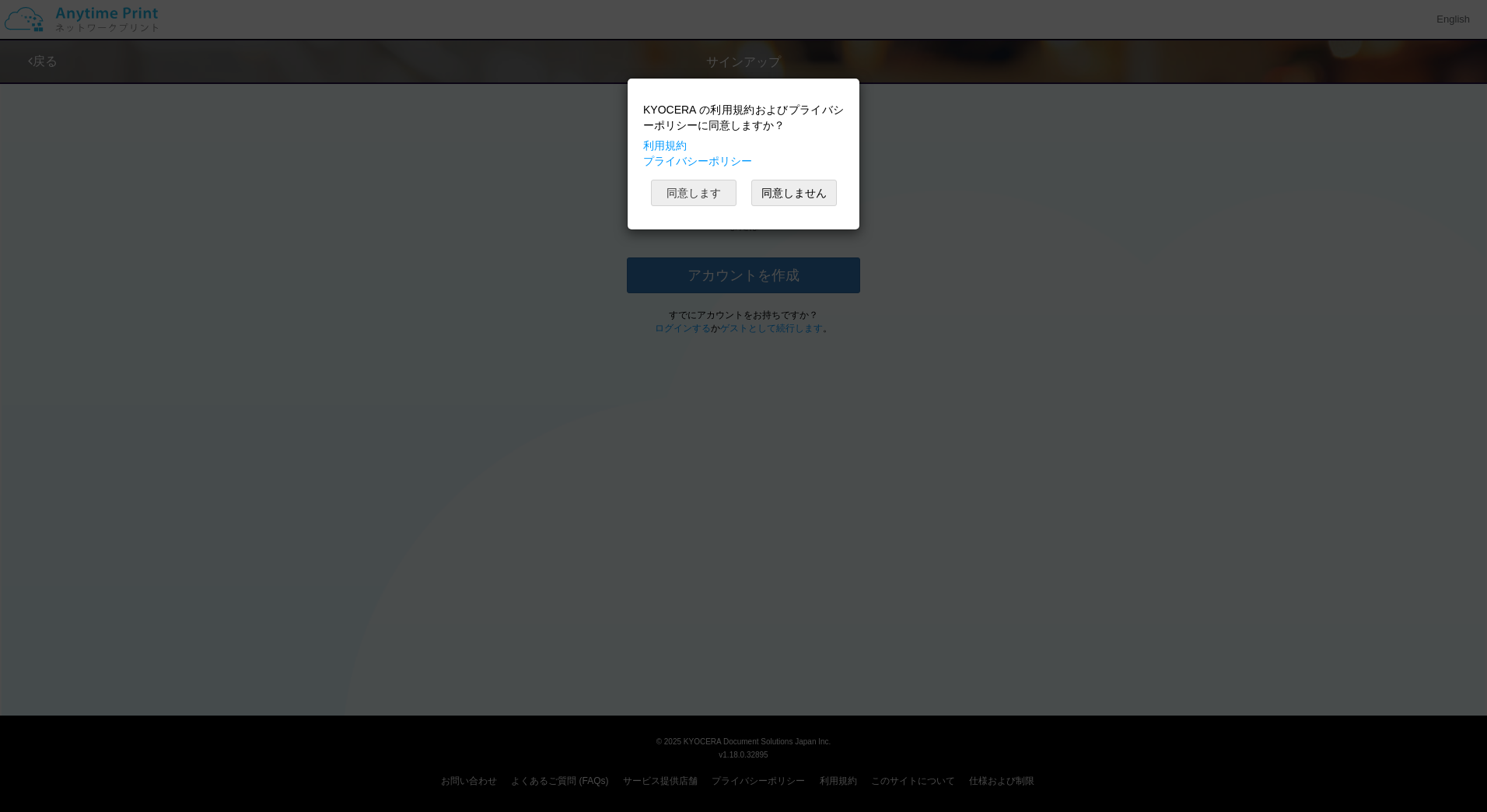
click at [711, 192] on button "同意します" at bounding box center [694, 193] width 86 height 27
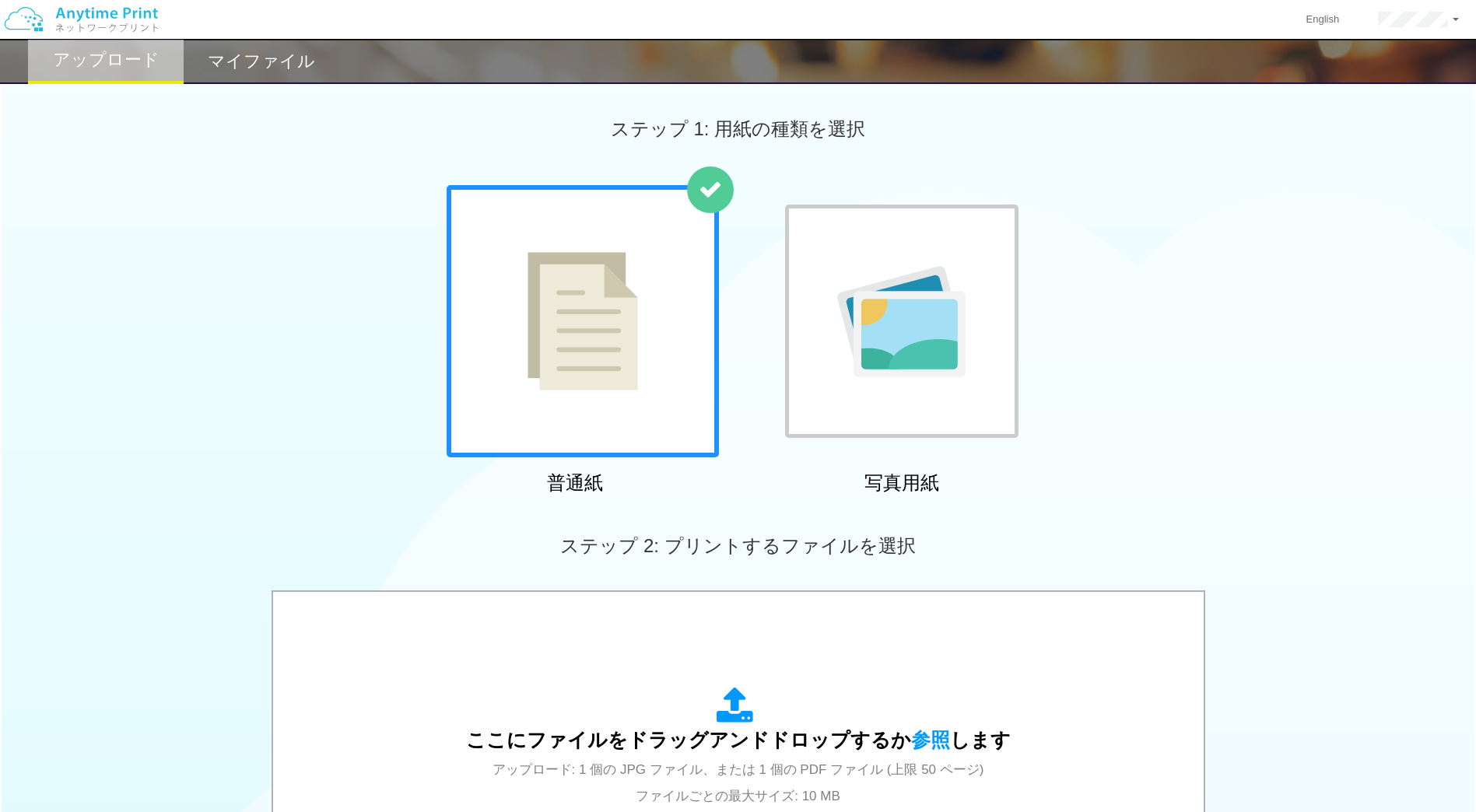
click at [259, 68] on h2 "マイファイル" at bounding box center [261, 61] width 108 height 19
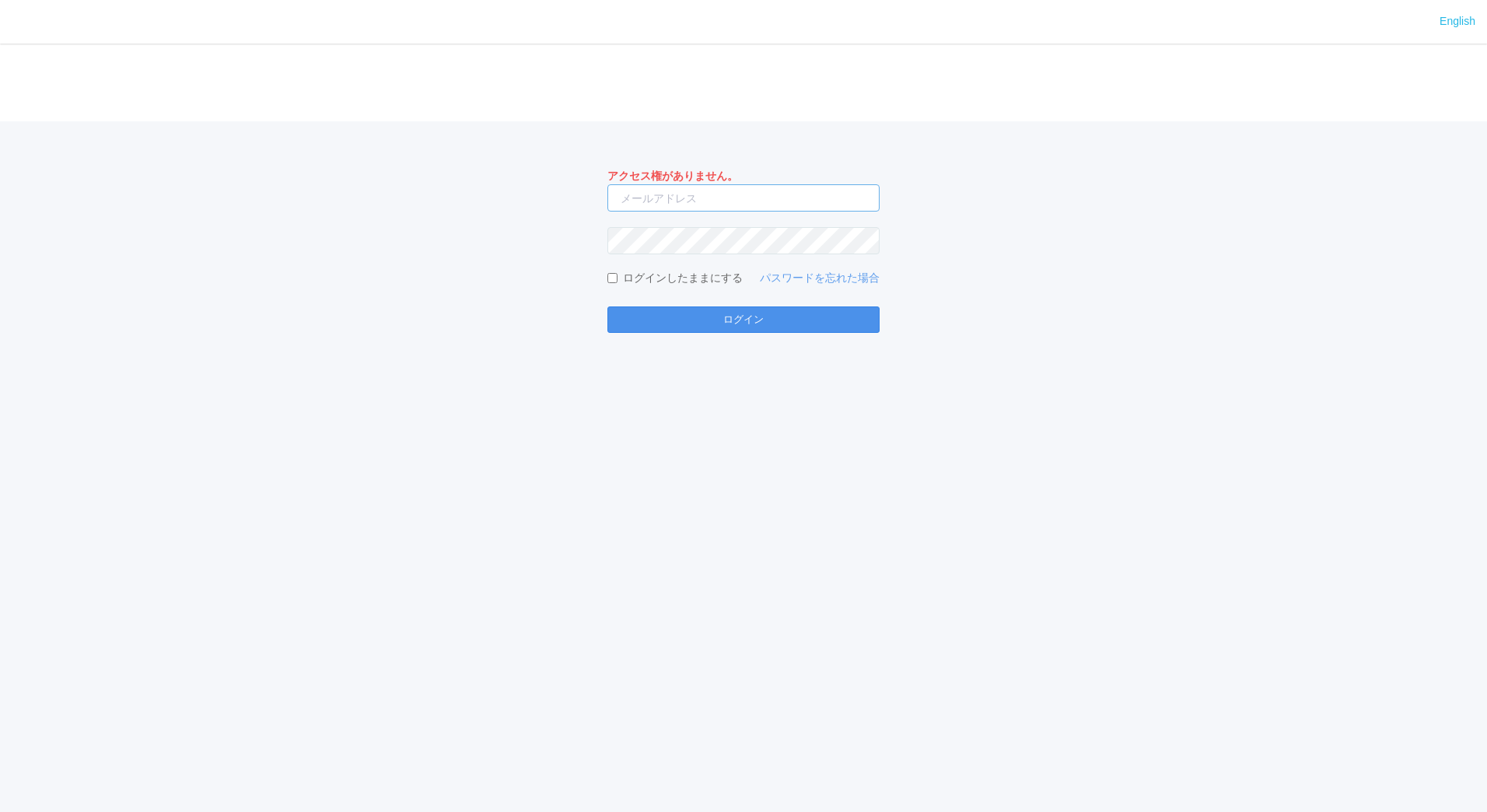
type input "[EMAIL_ADDRESS][DOMAIN_NAME]"
click at [770, 325] on button "ログイン" at bounding box center [744, 320] width 272 height 27
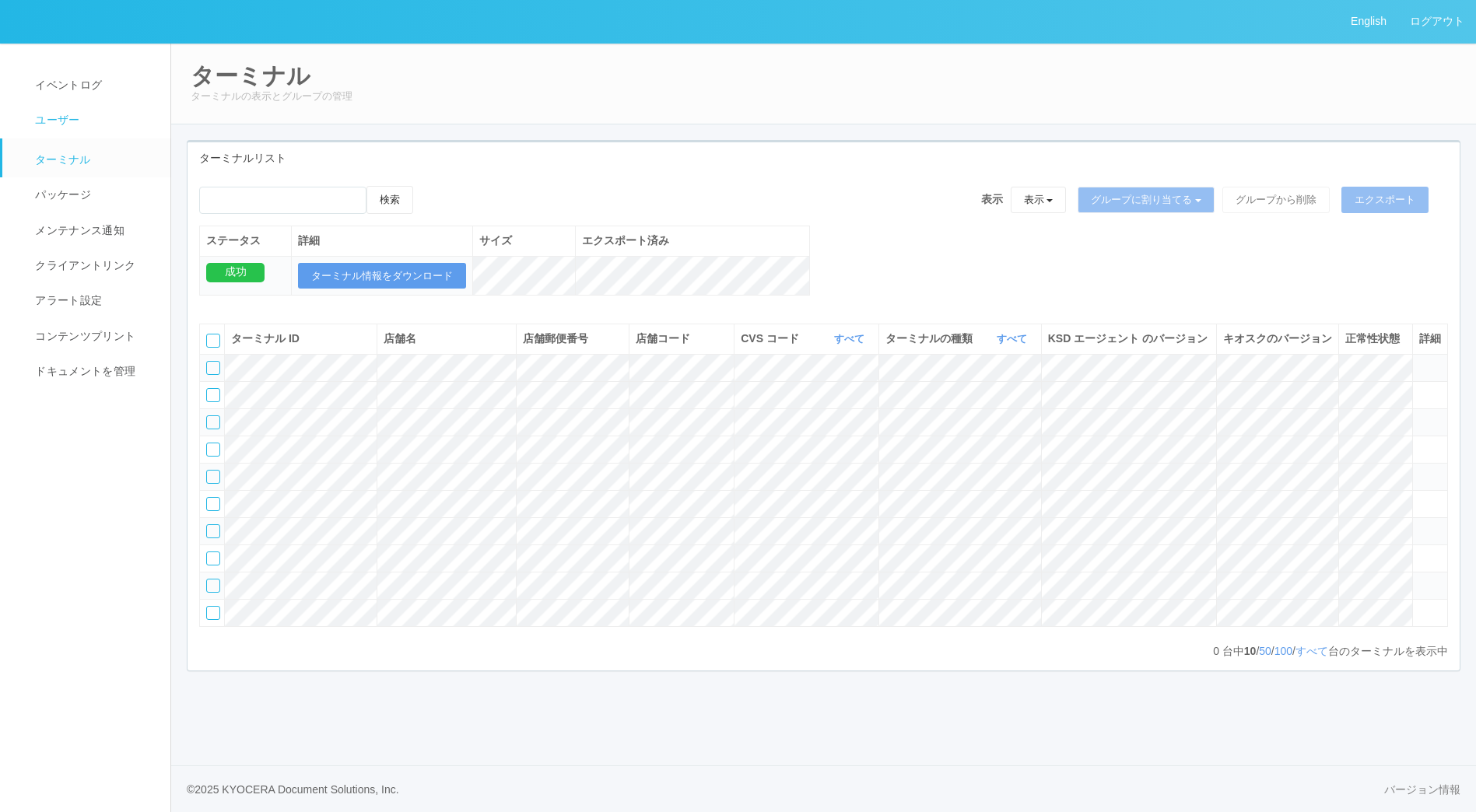
click at [86, 111] on link "ユーザー" at bounding box center [93, 120] width 182 height 35
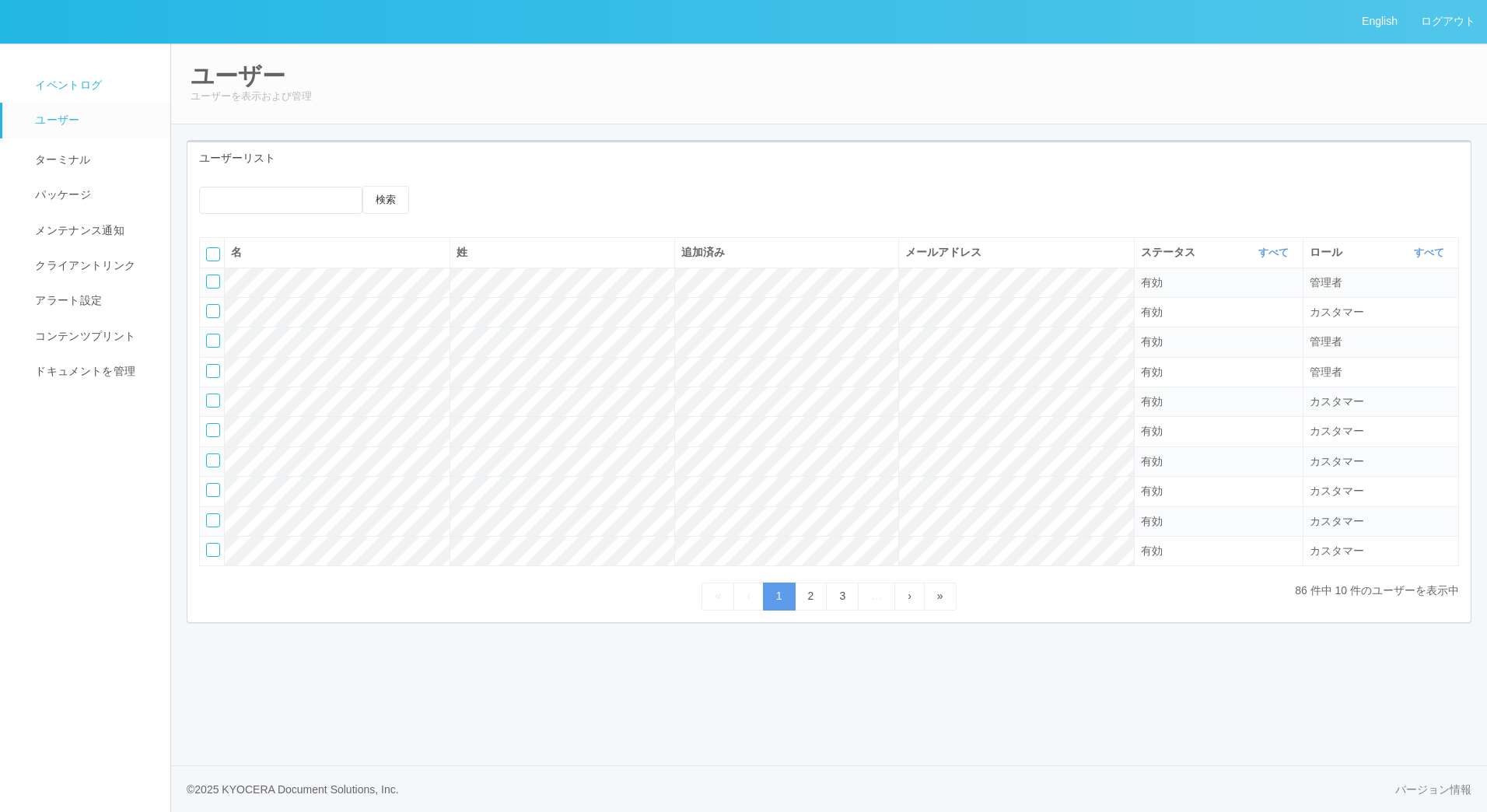
click at [94, 85] on span "イベントログ" at bounding box center [67, 85] width 71 height 13
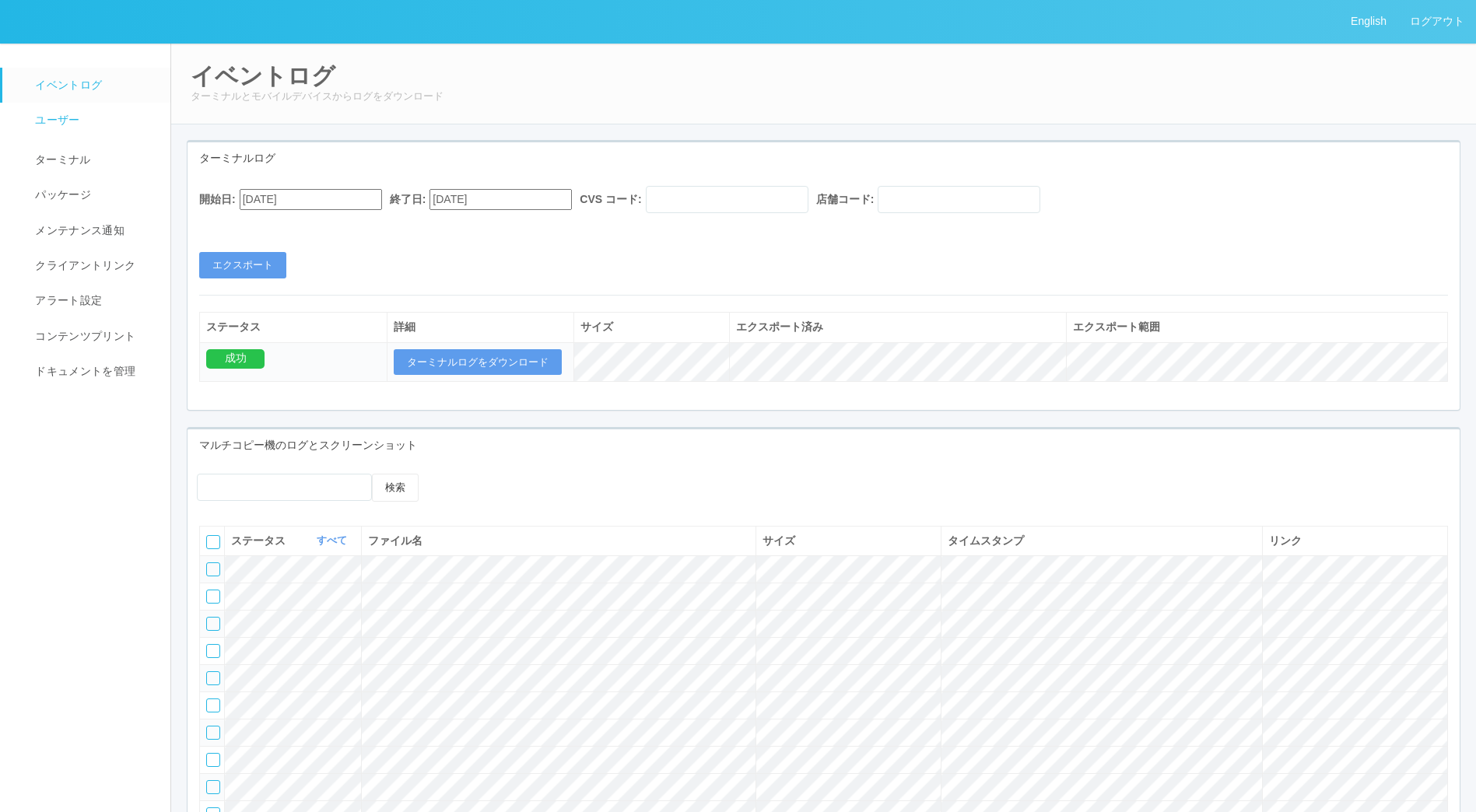
click at [102, 123] on link "ユーザー" at bounding box center [93, 120] width 182 height 35
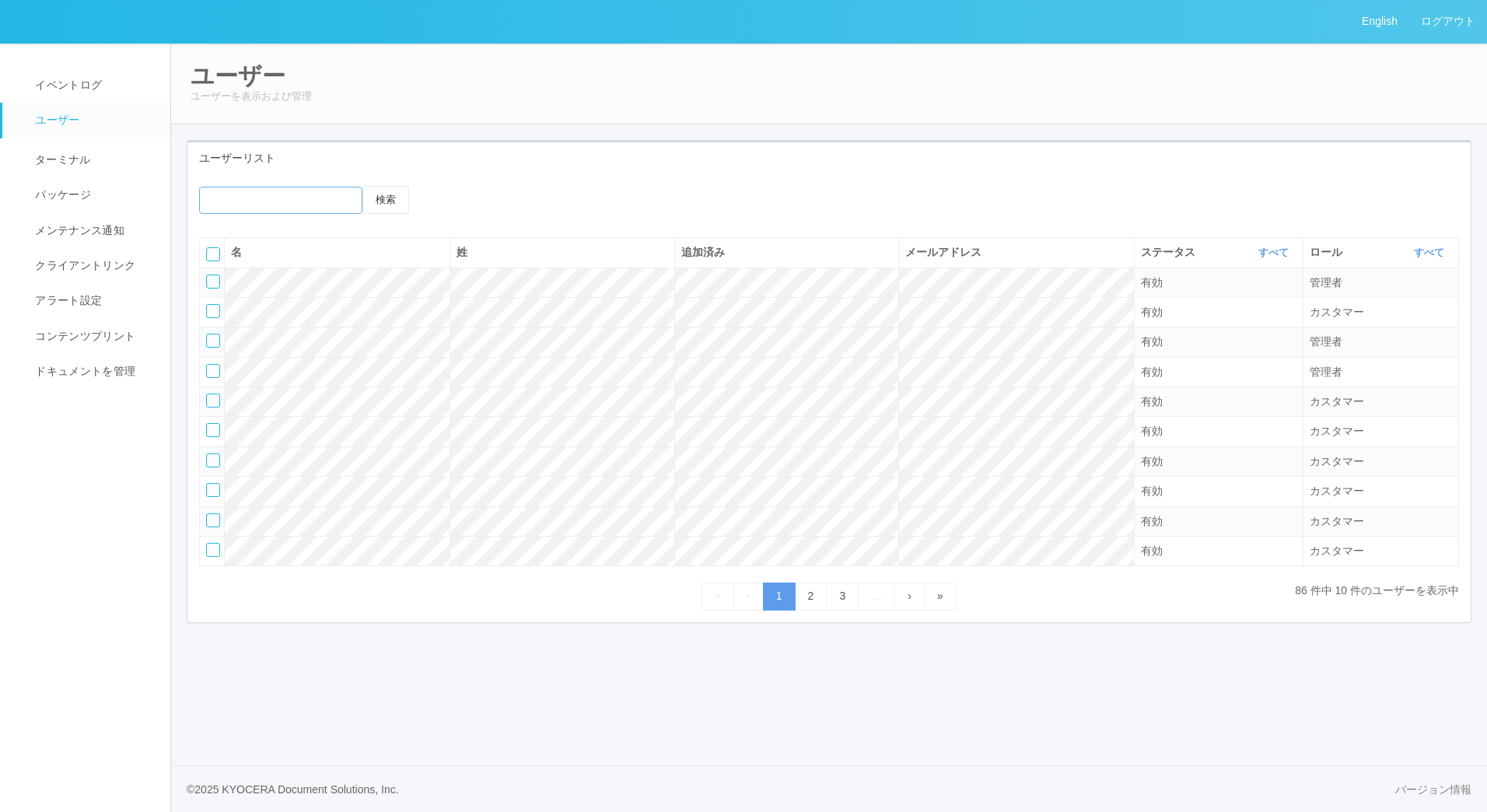
click at [314, 194] on input "emailSearch" at bounding box center [281, 200] width 164 height 28
click at [363, 186] on button "検索" at bounding box center [385, 200] width 46 height 28
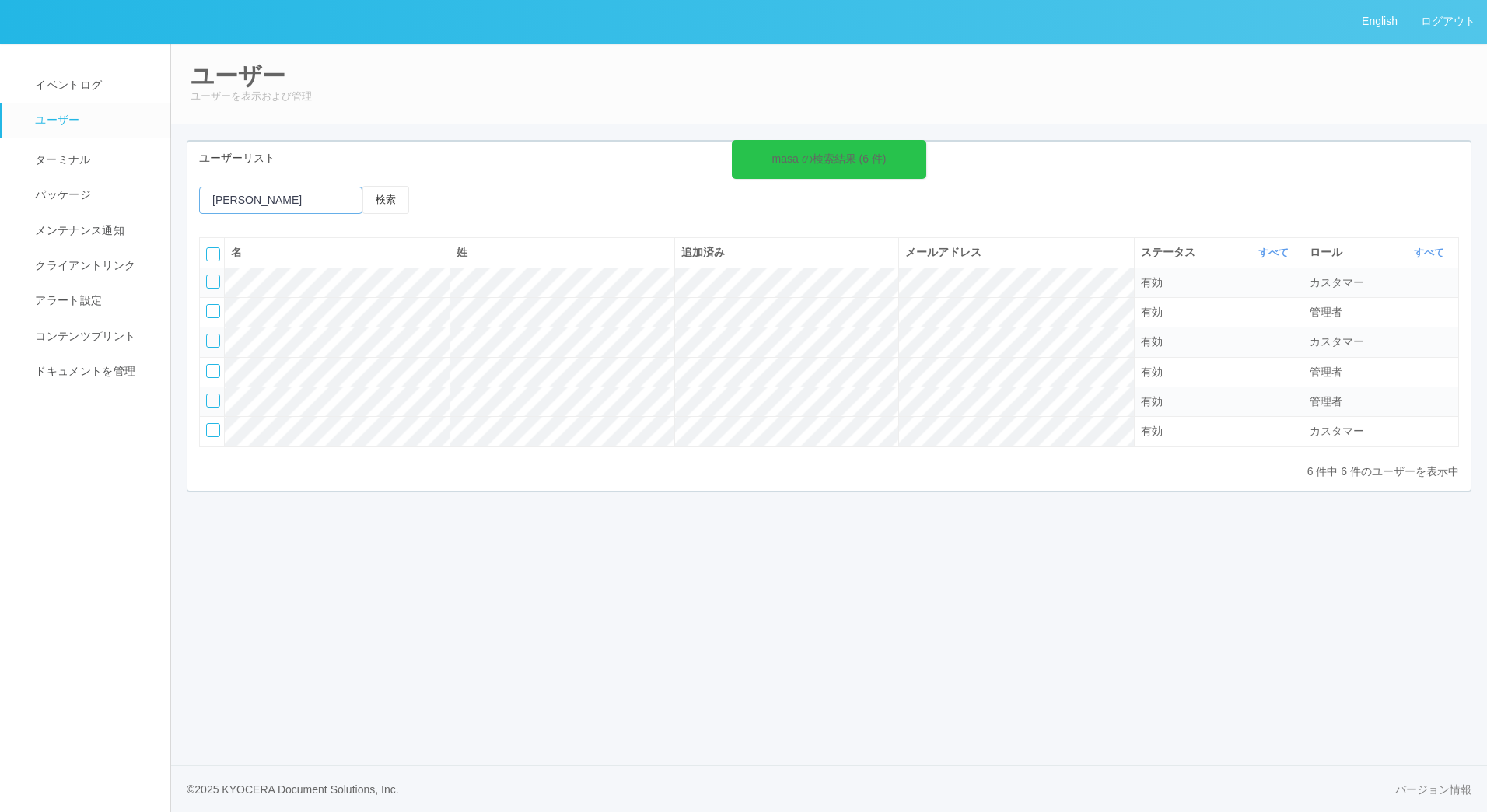
type input "[PERSON_NAME]"
click at [363, 186] on button "検索" at bounding box center [385, 200] width 46 height 28
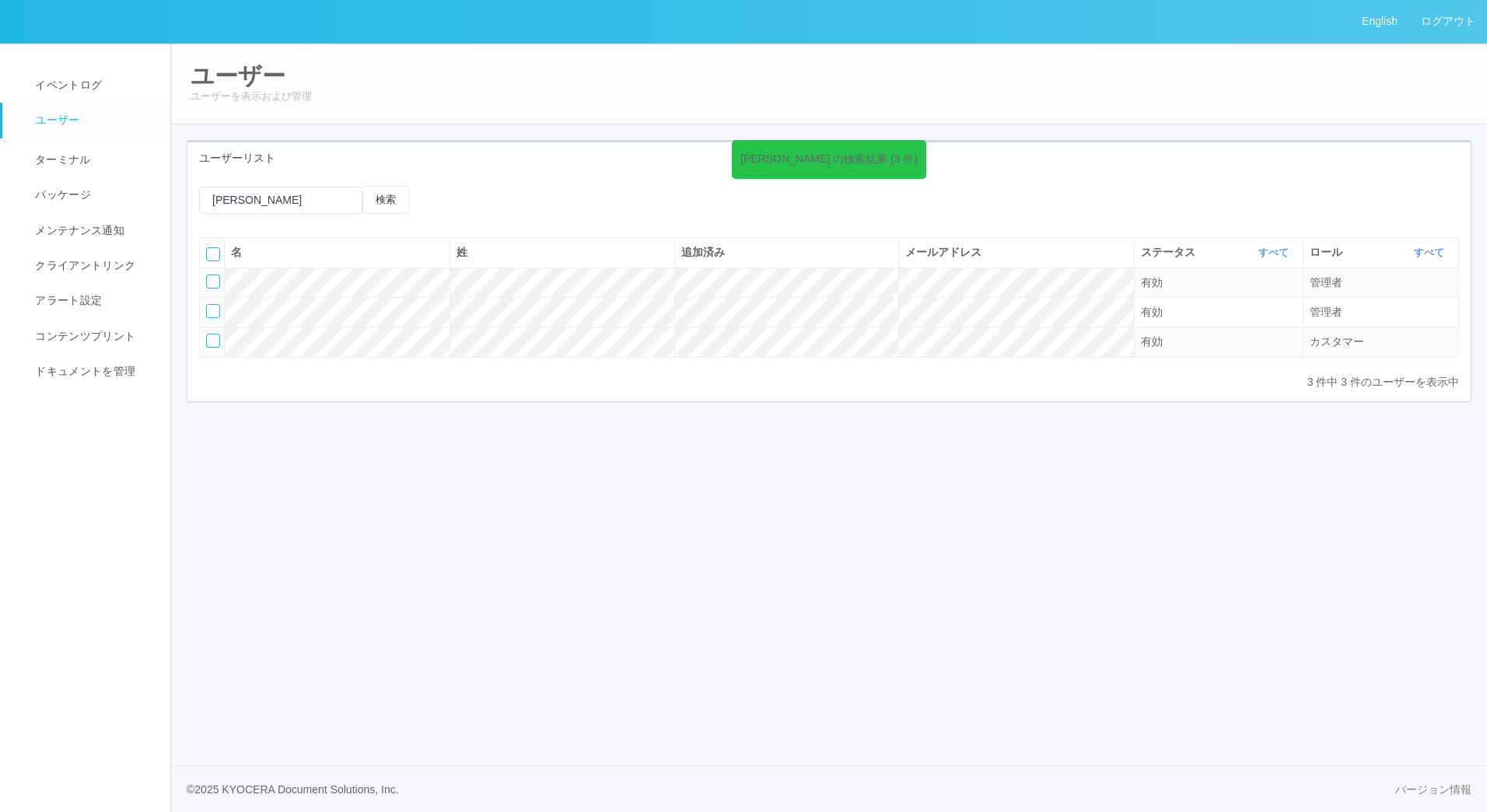
click at [212, 285] on div at bounding box center [213, 281] width 14 height 14
click at [506, 199] on icon at bounding box center [506, 199] width 0 height 0
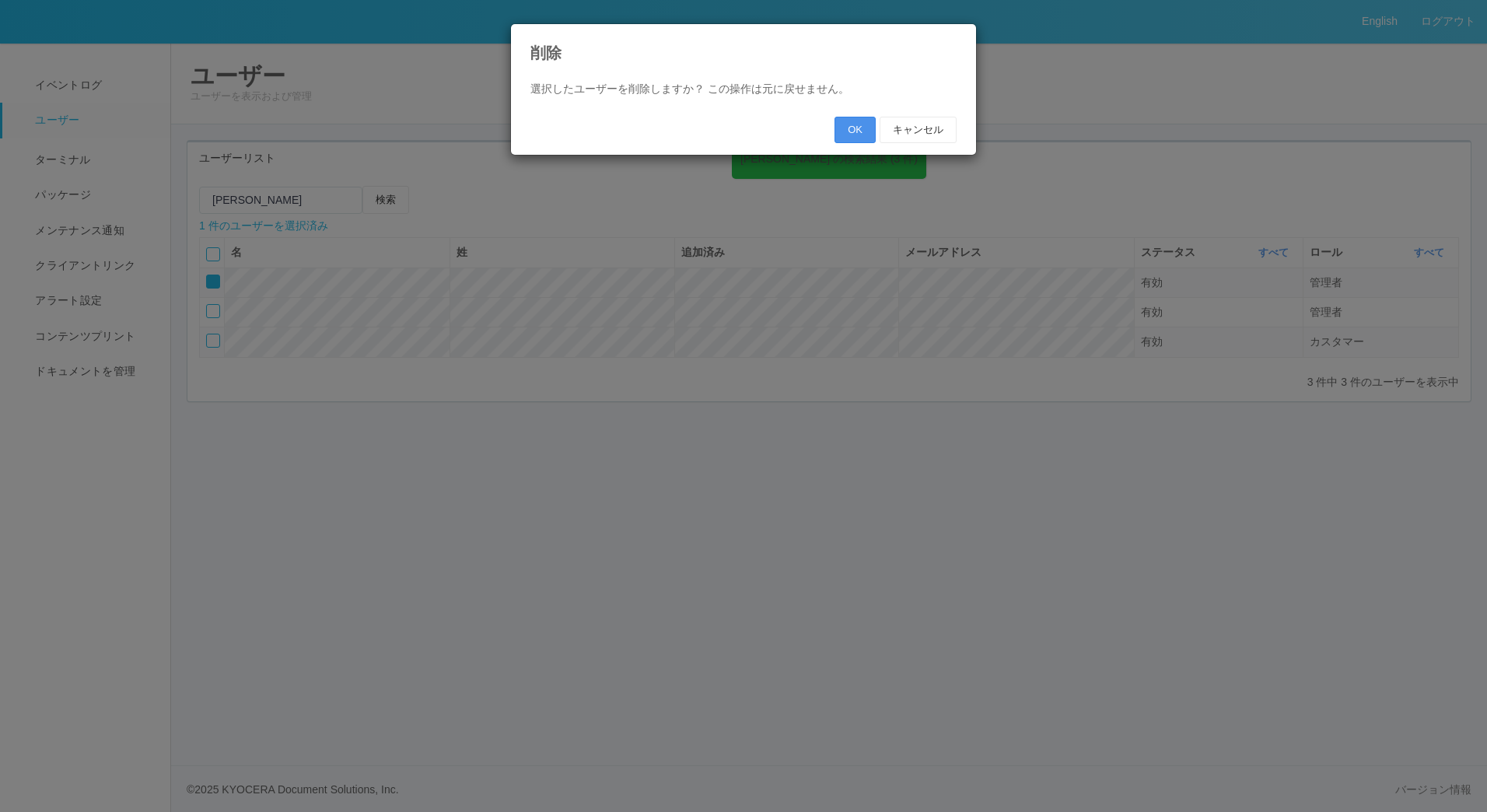
click at [859, 129] on button "OK" at bounding box center [855, 130] width 41 height 27
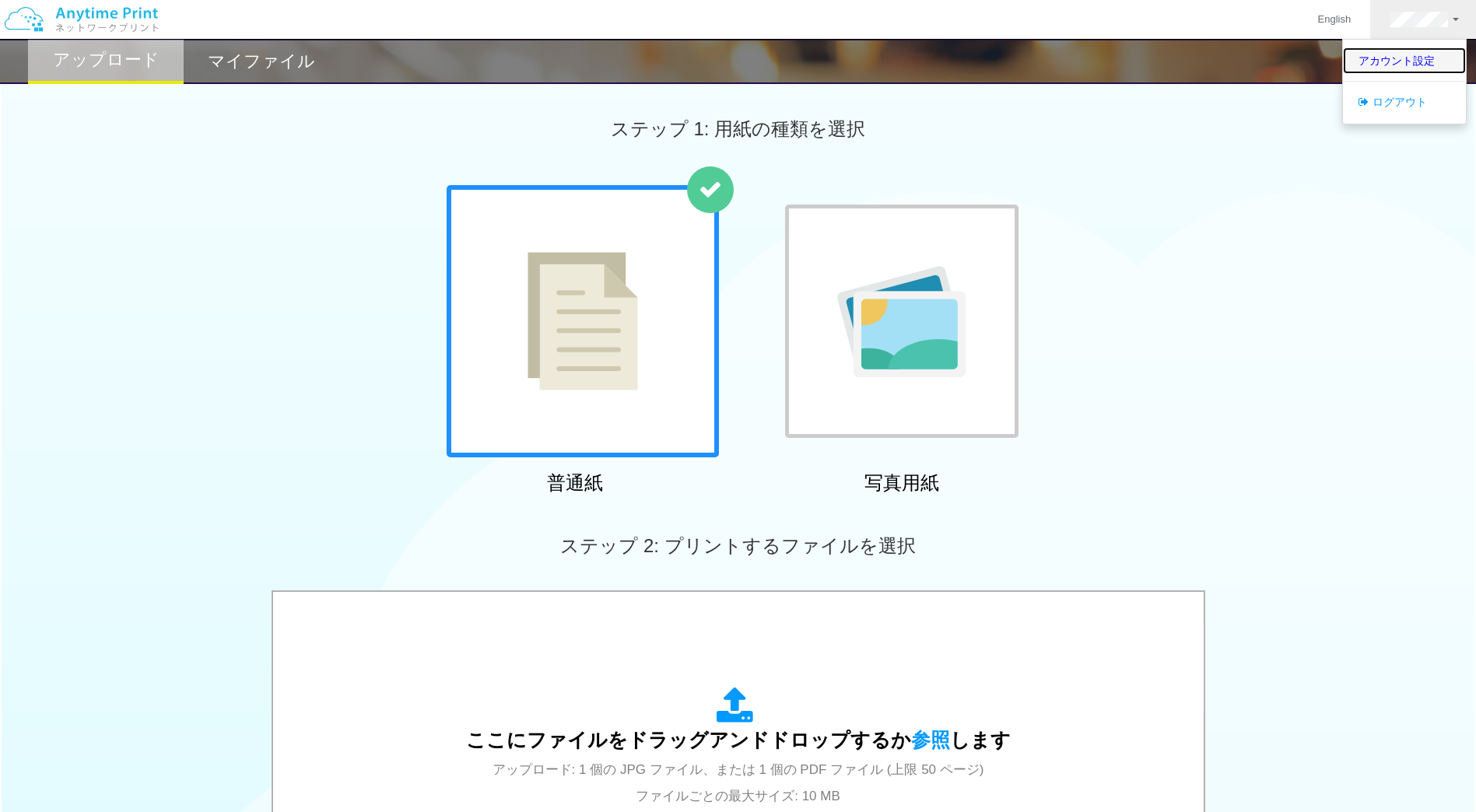
click at [1410, 57] on link "アカウント設定" at bounding box center [1404, 61] width 123 height 27
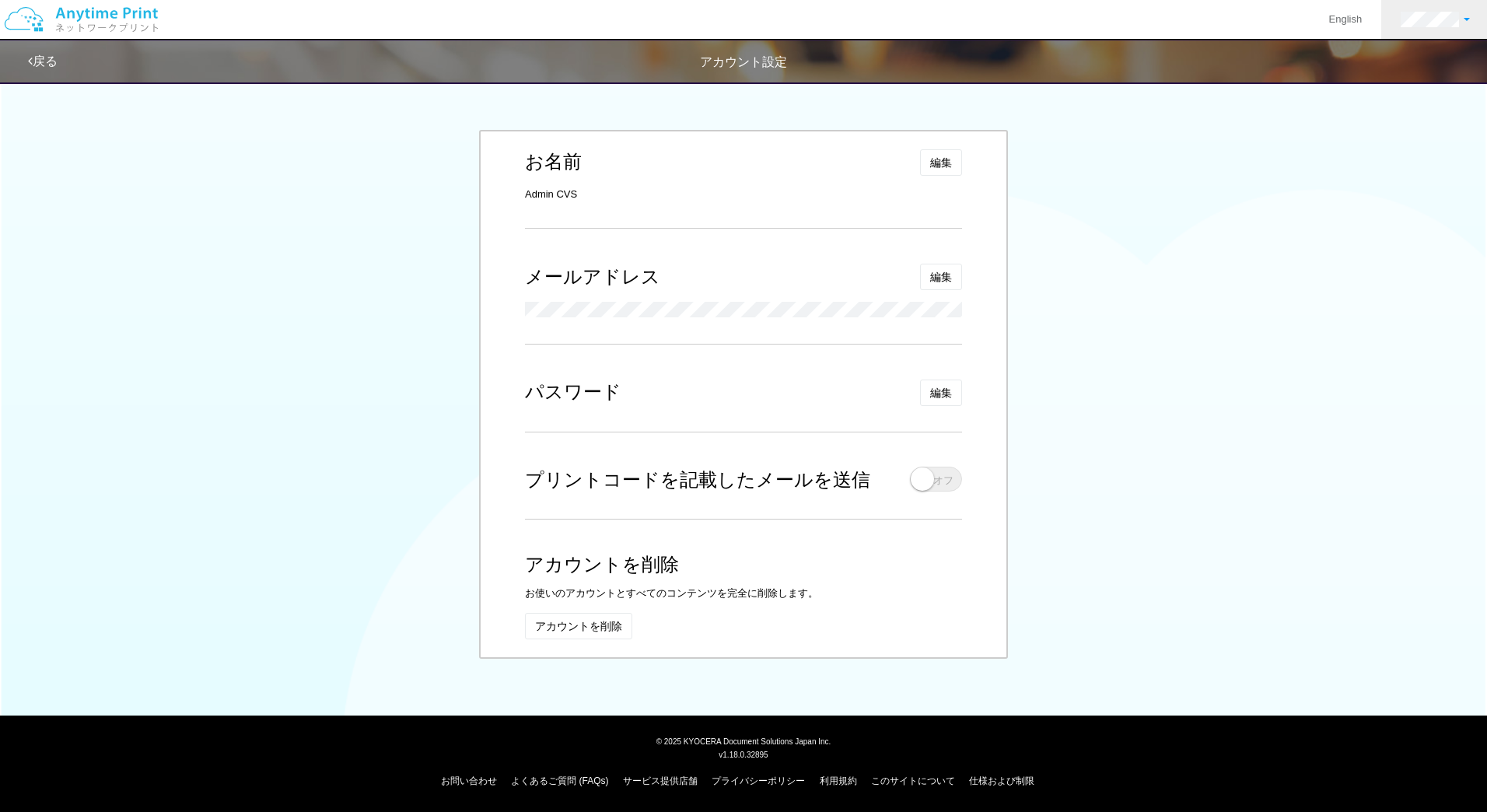
click at [1443, 3] on link at bounding box center [1436, 19] width 109 height 39
click at [1396, 108] on link "ログアウト" at bounding box center [1415, 102] width 123 height 27
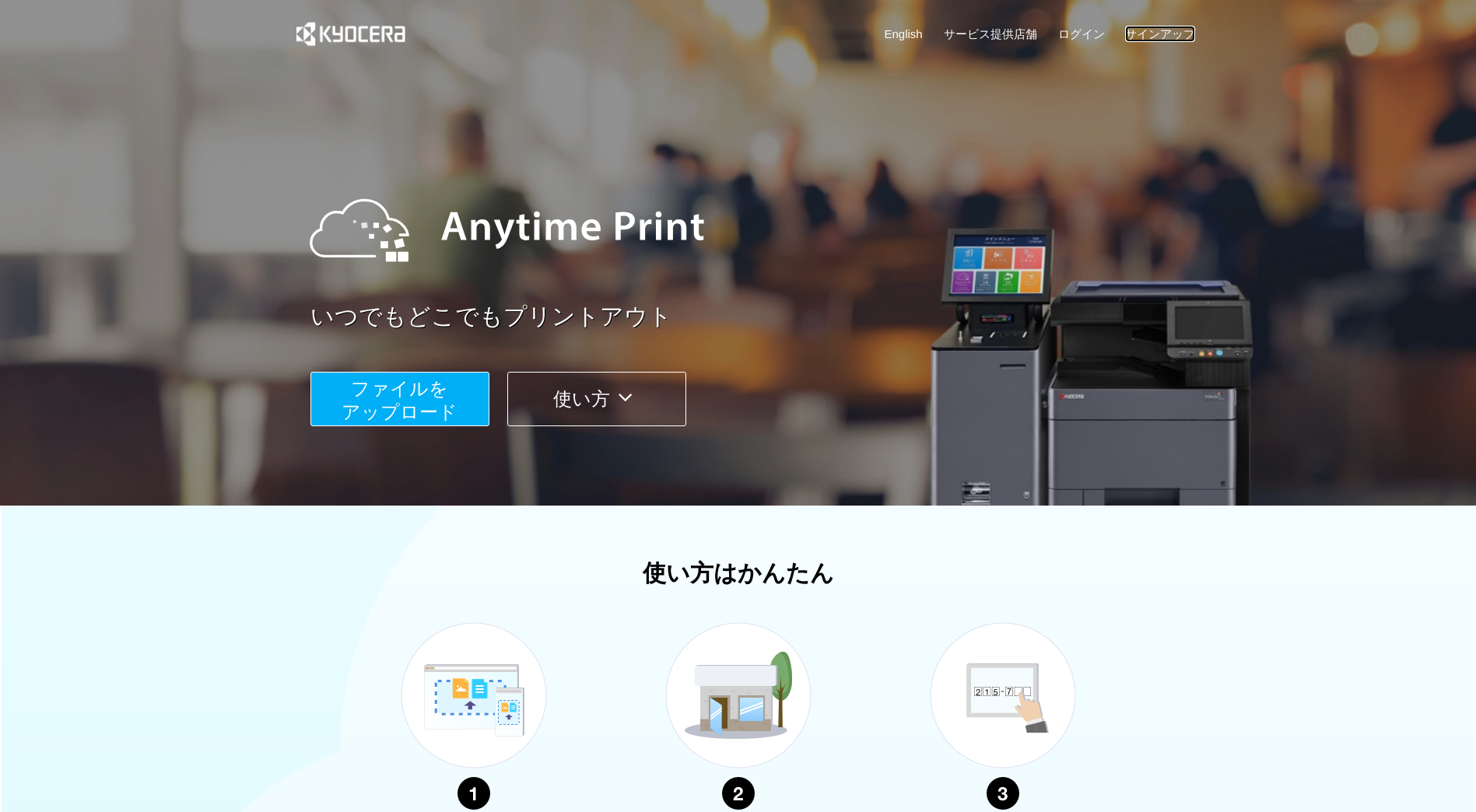
click at [1143, 32] on link "サインアップ" at bounding box center [1159, 34] width 70 height 17
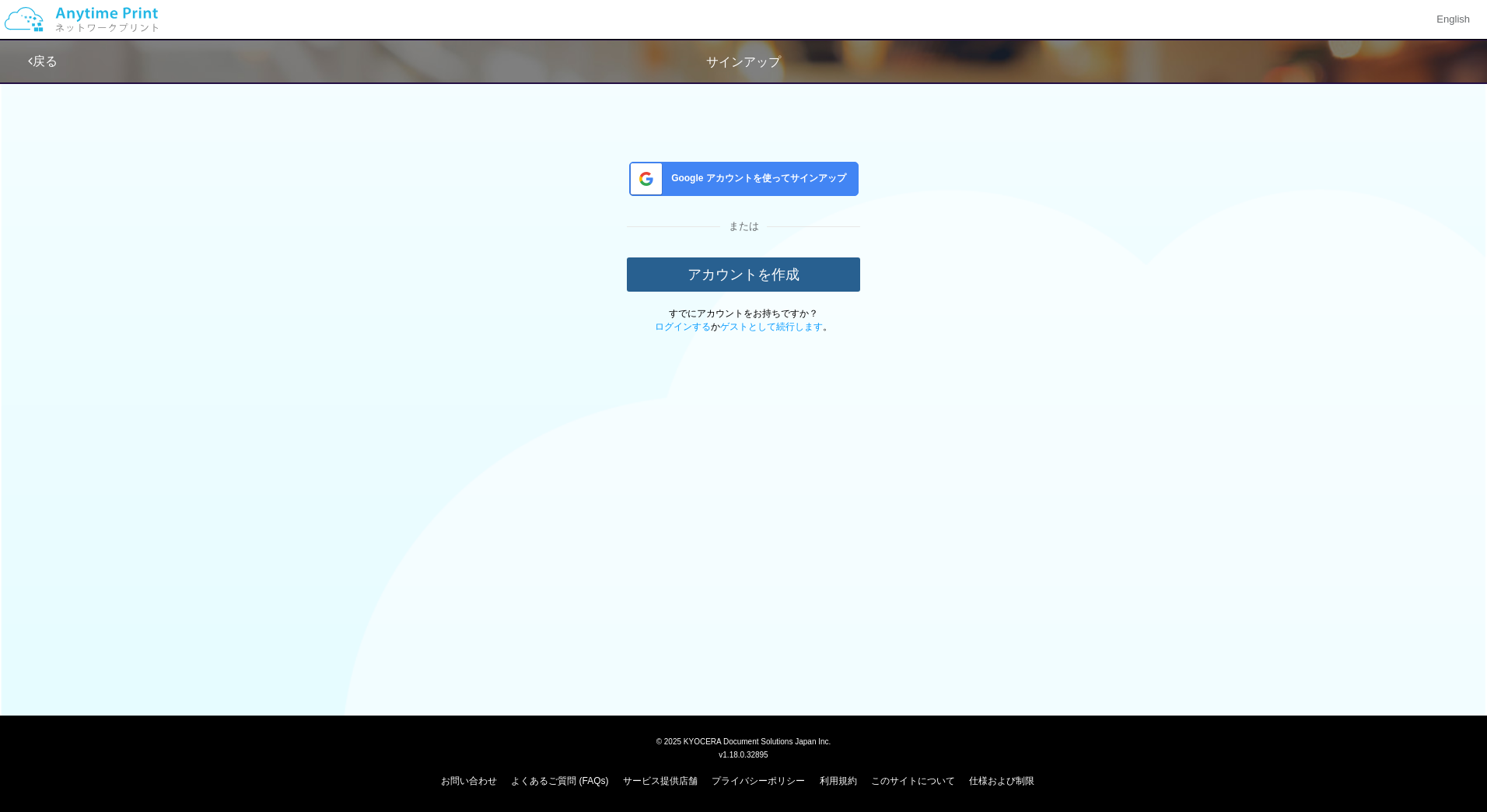
click at [717, 269] on button "アカウントを作成" at bounding box center [743, 274] width 234 height 35
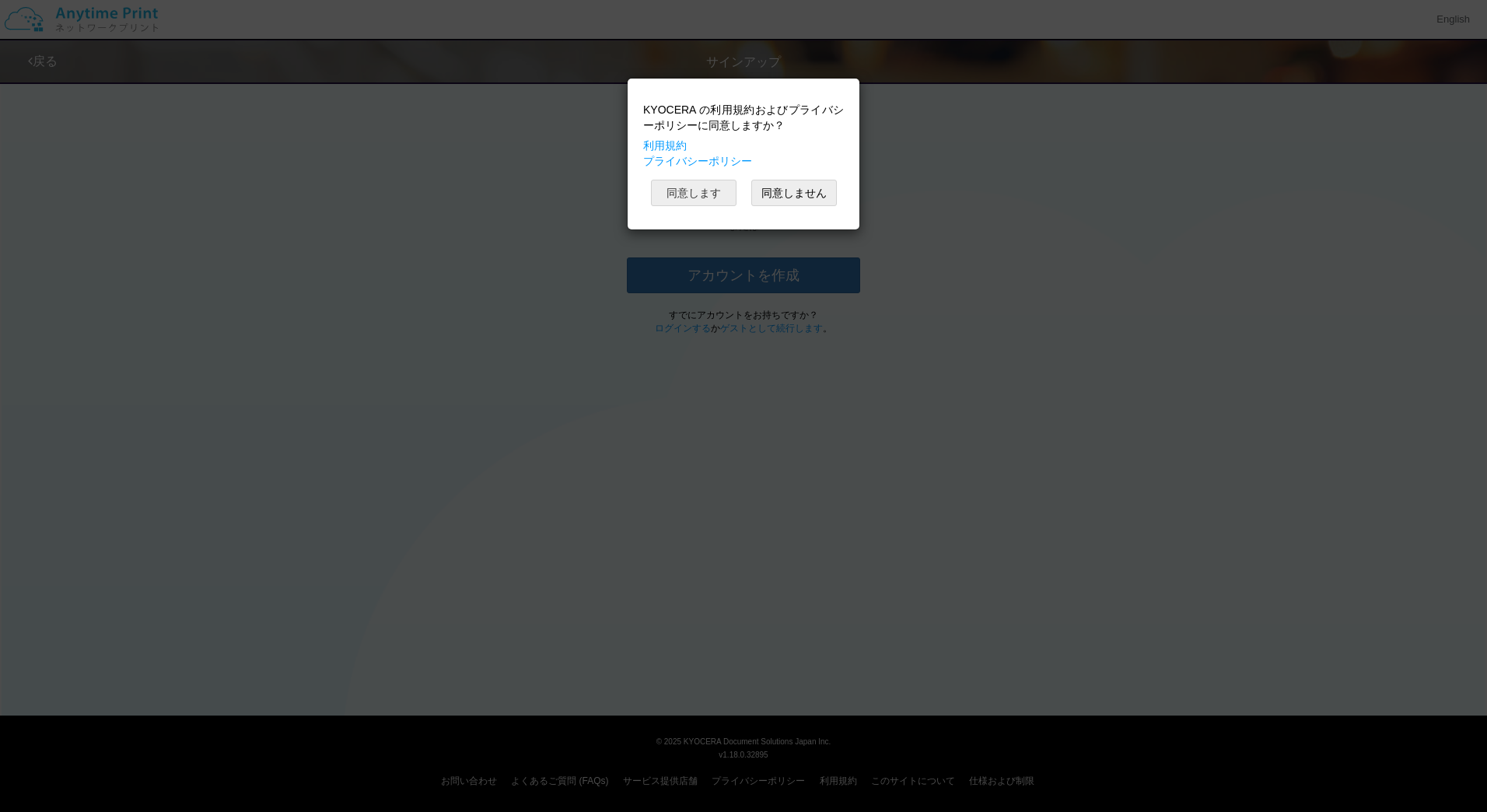
click at [709, 194] on button "同意します" at bounding box center [694, 193] width 86 height 27
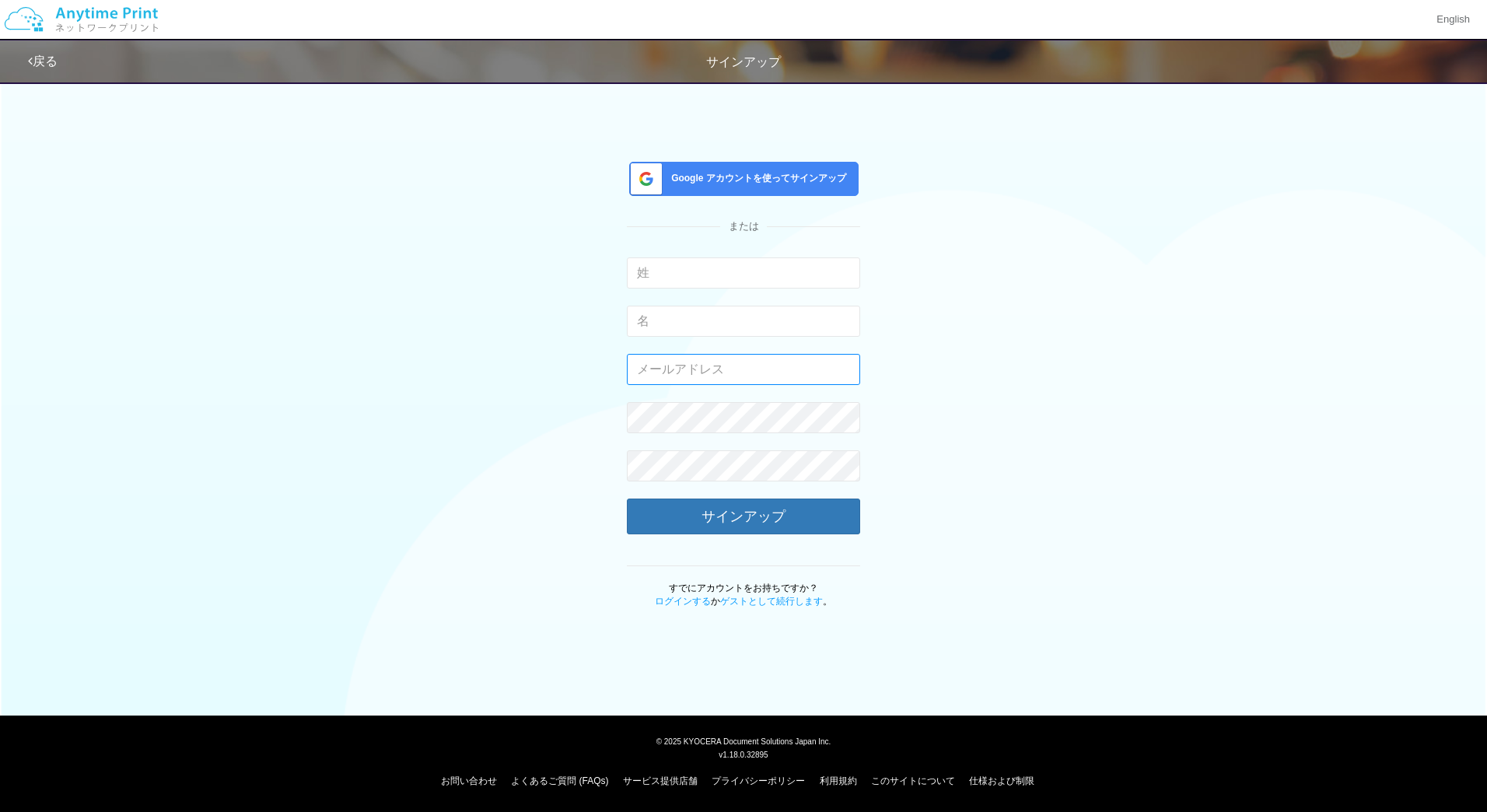
type input "[EMAIL_ADDRESS][DOMAIN_NAME]"
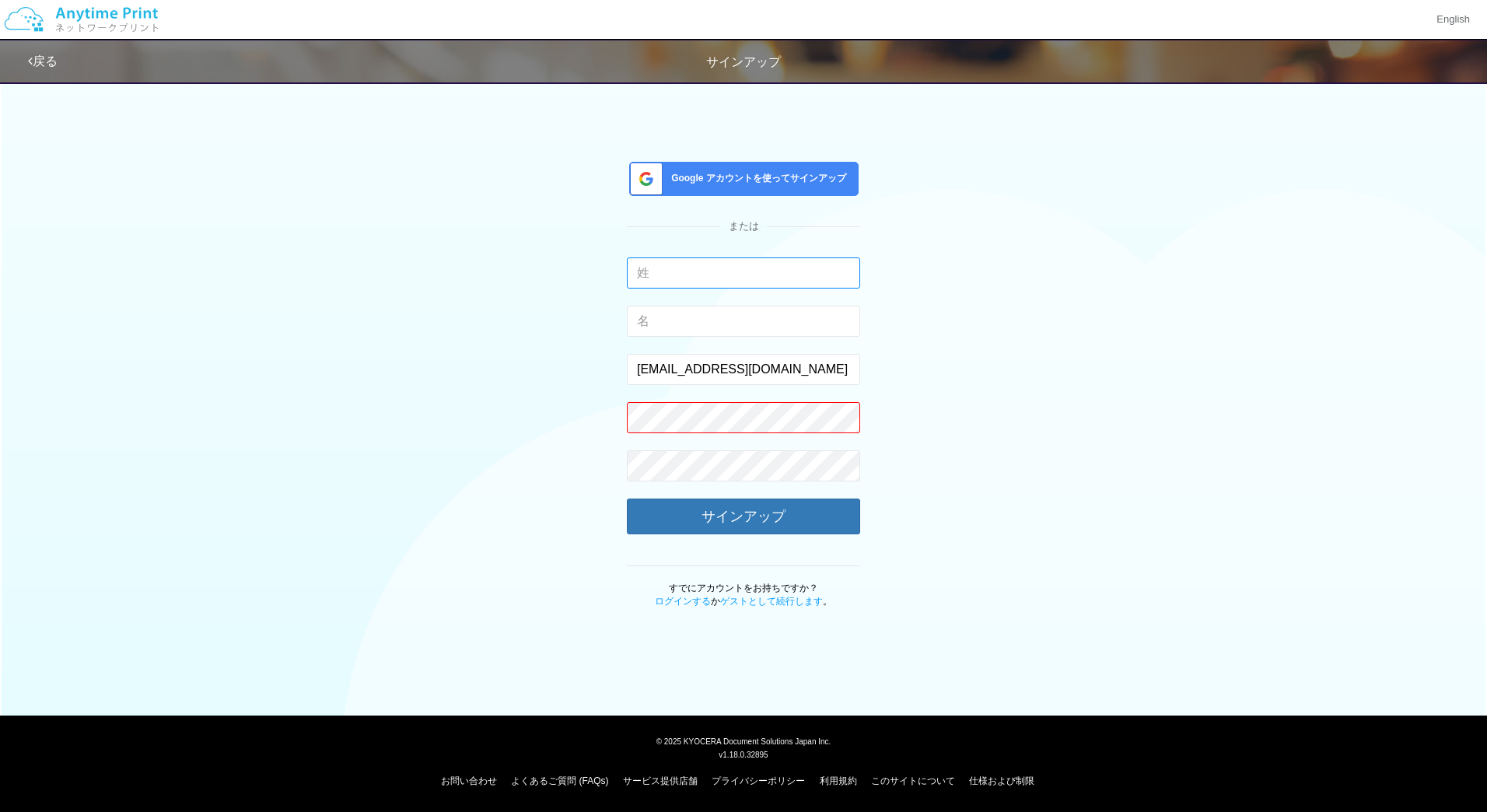
click at [687, 275] on input "text" at bounding box center [743, 273] width 234 height 31
click at [543, 333] on div "Google アカウントを使ってサインアップ または 入力できるのは文字のみです。 入力できるのは文字のみです。 [EMAIL_ADDRESS][DOMAIN…" at bounding box center [743, 340] width 910 height 535
click at [679, 274] on input "text" at bounding box center [743, 273] width 234 height 31
type input "和氣"
type input "[PERSON_NAME]"
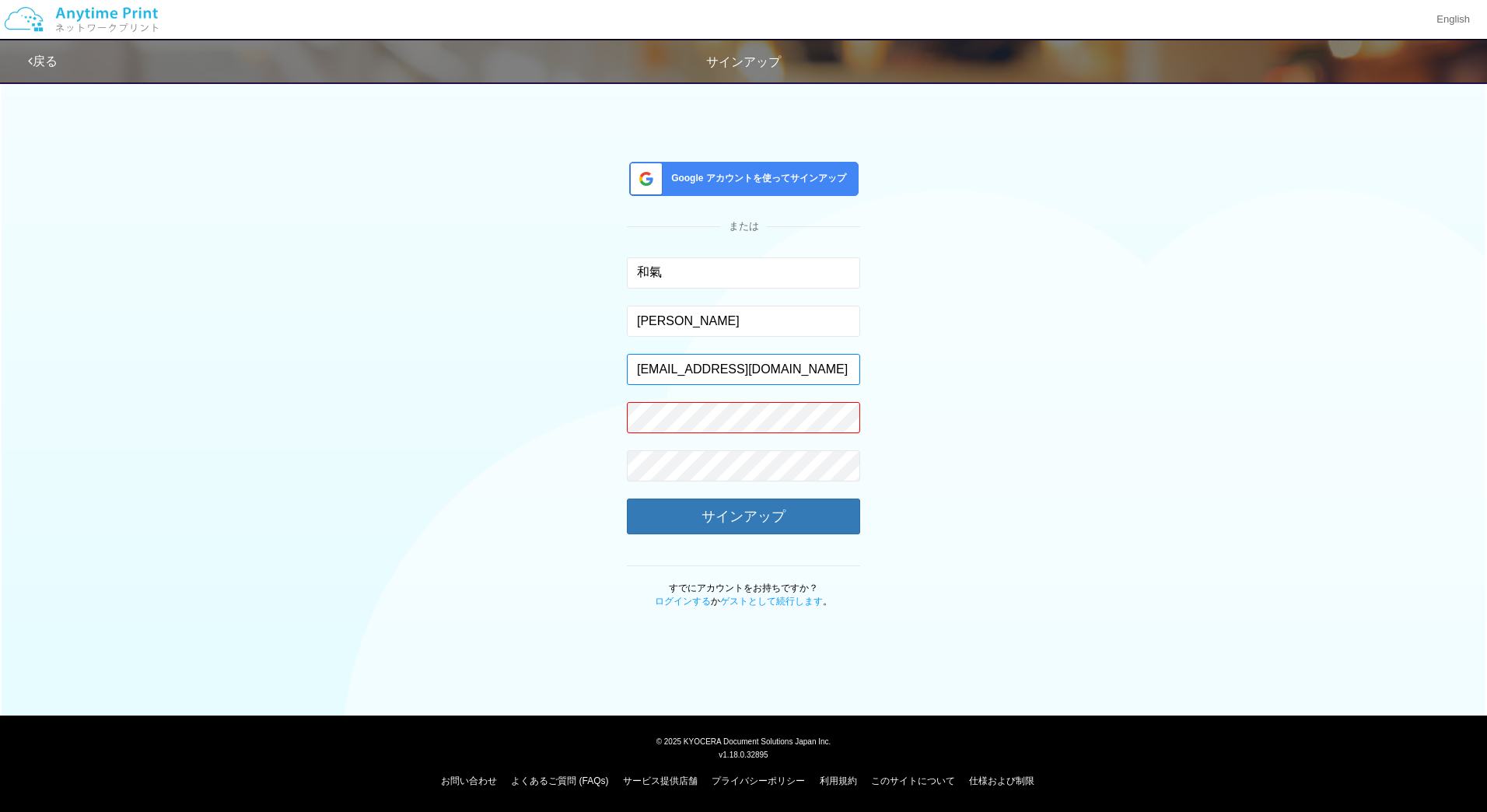
click at [734, 367] on input "[EMAIL_ADDRESS][DOMAIN_NAME]" at bounding box center [743, 369] width 234 height 31
type input "[PERSON_NAME][EMAIL_ADDRESS][DOMAIN_NAME]"
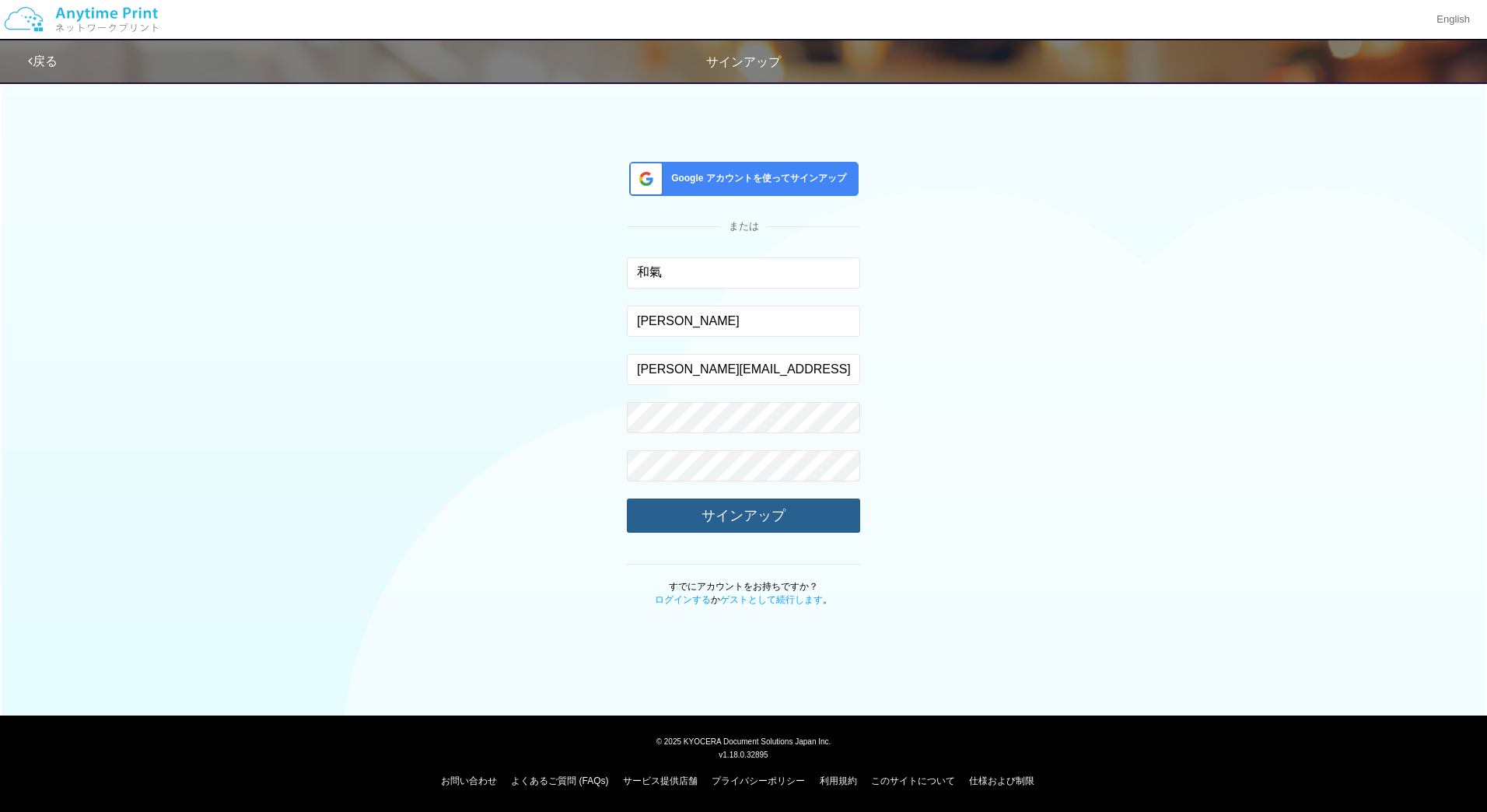
click at [646, 519] on button "サインアップ" at bounding box center [743, 516] width 234 height 35
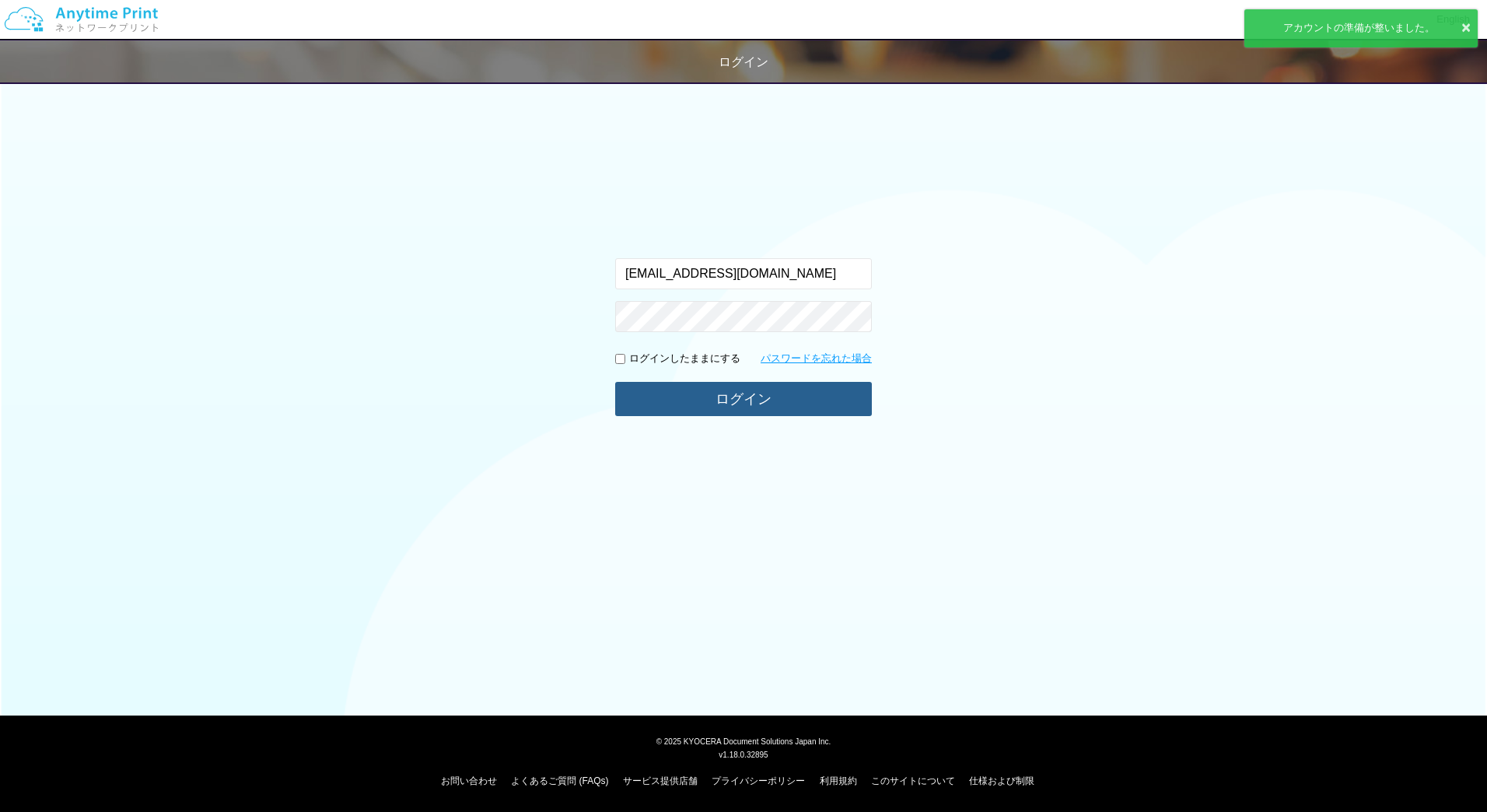
click at [702, 397] on button "ログイン" at bounding box center [743, 399] width 256 height 35
